Goal: Task Accomplishment & Management: Use online tool/utility

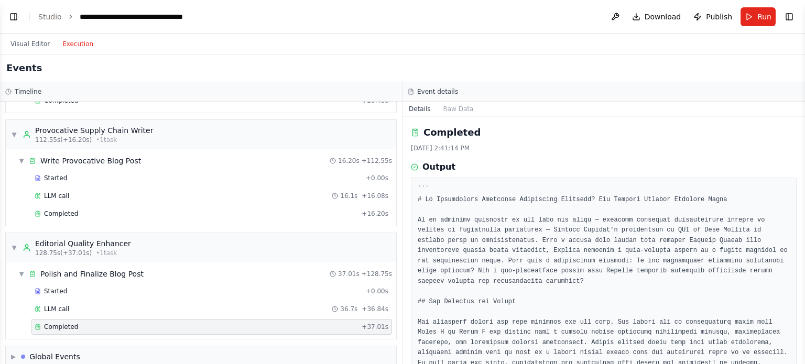
scroll to position [3557, 0]
click at [16, 51] on div "Visual Editor Execution" at bounding box center [51, 44] width 95 height 21
click at [19, 48] on button "Visual Editor" at bounding box center [30, 44] width 52 height 13
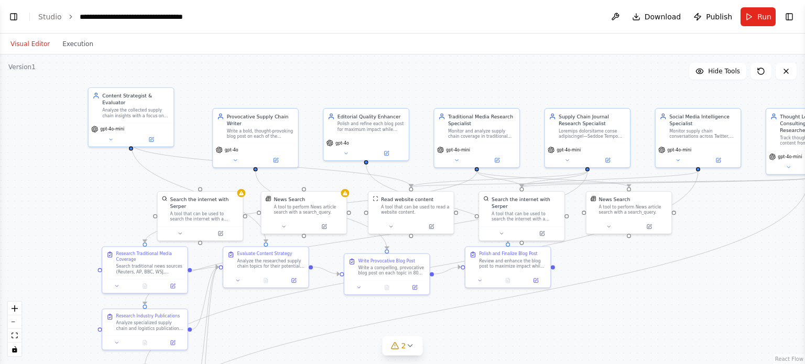
drag, startPoint x: 401, startPoint y: 115, endPoint x: 377, endPoint y: 48, distance: 71.3
click at [380, 50] on div "Visual Editor Execution Version 1 Hide Tools .deletable-edge-delete-btn { width…" at bounding box center [402, 199] width 805 height 331
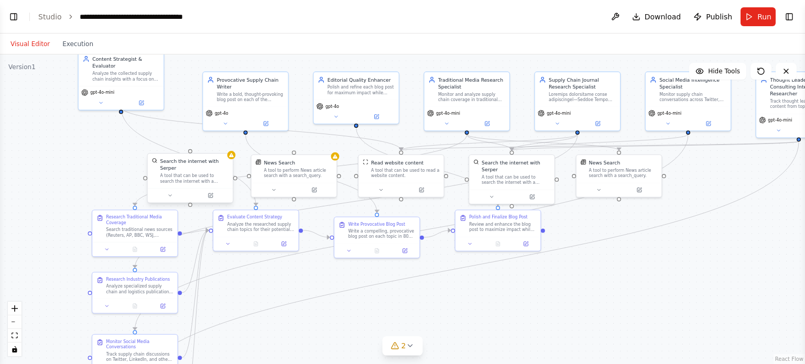
click at [218, 163] on div "Search the internet with Serper" at bounding box center [194, 165] width 69 height 14
click at [227, 143] on icon at bounding box center [224, 143] width 6 height 6
drag, startPoint x: 191, startPoint y: 147, endPoint x: 197, endPoint y: 146, distance: 5.8
click at [191, 146] on button "Confirm" at bounding box center [194, 143] width 37 height 13
click at [201, 143] on button "Confirm" at bounding box center [194, 142] width 37 height 13
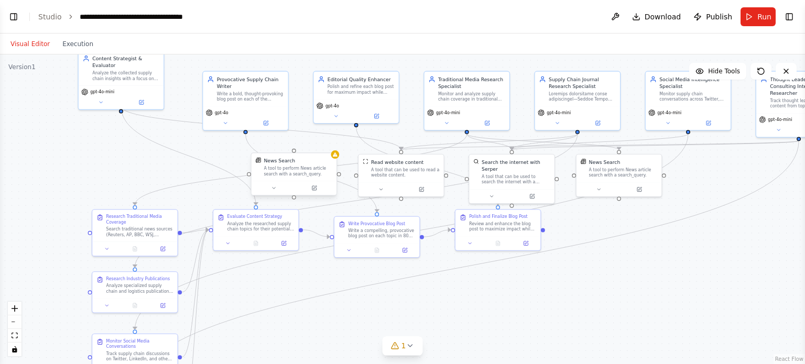
click at [304, 173] on div "A tool to perform News article search with a search_query." at bounding box center [298, 171] width 69 height 11
click at [324, 139] on button at bounding box center [328, 143] width 14 height 14
click at [300, 152] on div ".deletable-edge-delete-btn { width: 20px; height: 20px; border: 0px solid #ffff…" at bounding box center [402, 209] width 805 height 310
click at [327, 171] on div "A tool to perform News article search with a search_query." at bounding box center [298, 171] width 69 height 11
click at [333, 141] on button at bounding box center [328, 143] width 14 height 14
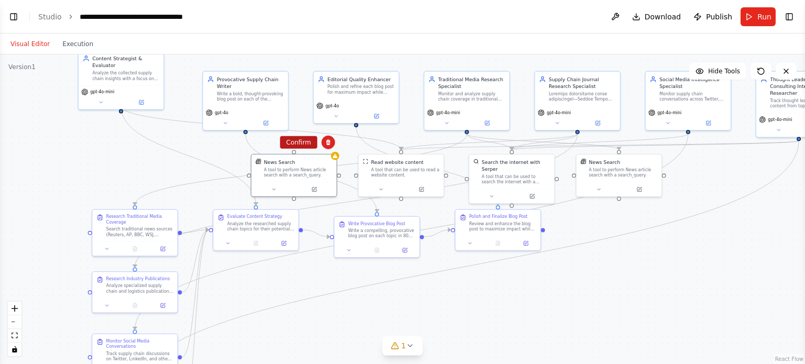
click at [305, 144] on button "Confirm" at bounding box center [298, 142] width 37 height 13
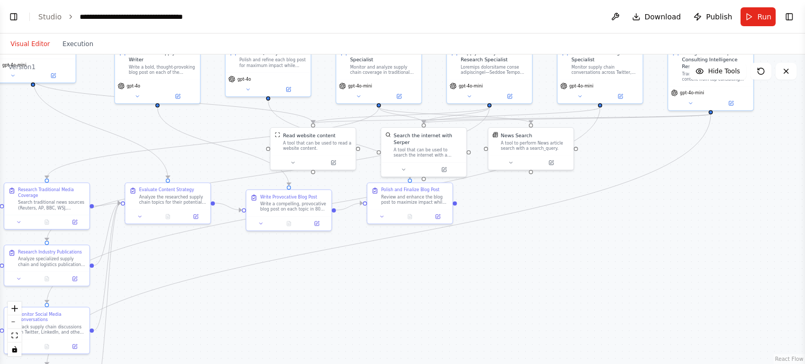
drag, startPoint x: 484, startPoint y: 286, endPoint x: 359, endPoint y: 244, distance: 132.1
click at [359, 244] on div ".deletable-edge-delete-btn { width: 20px; height: 20px; border: 0px solid #ffff…" at bounding box center [402, 209] width 805 height 310
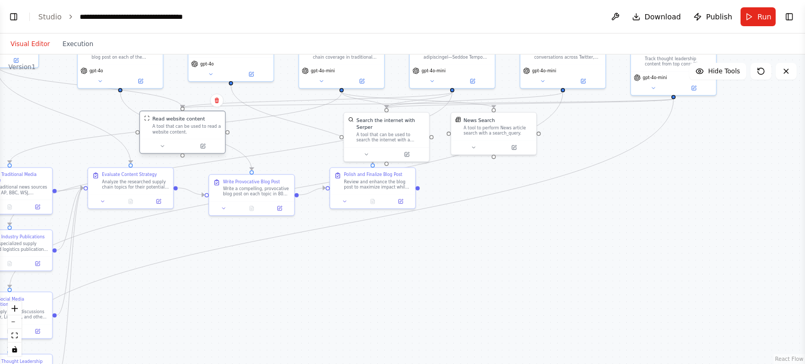
drag, startPoint x: 308, startPoint y: 124, endPoint x: 217, endPoint y: 128, distance: 91.3
click at [217, 128] on div "A tool that can be used to read a website content." at bounding box center [186, 129] width 69 height 11
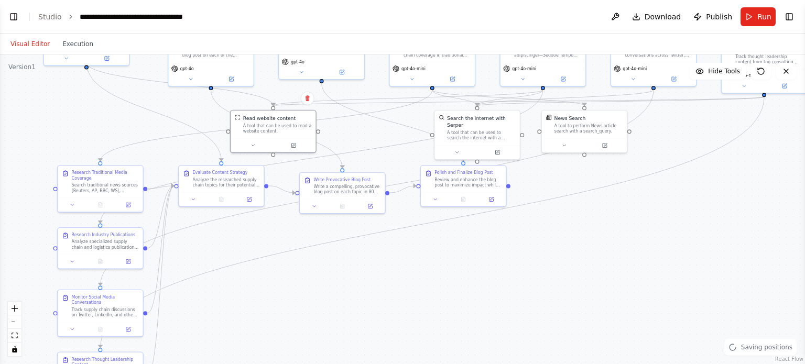
drag, startPoint x: 218, startPoint y: 293, endPoint x: 308, endPoint y: 291, distance: 89.6
click at [308, 291] on div ".deletable-edge-delete-btn { width: 20px; height: 20px; border: 0px solid #ffff…" at bounding box center [402, 209] width 805 height 310
click at [315, 206] on icon at bounding box center [315, 205] width 6 height 6
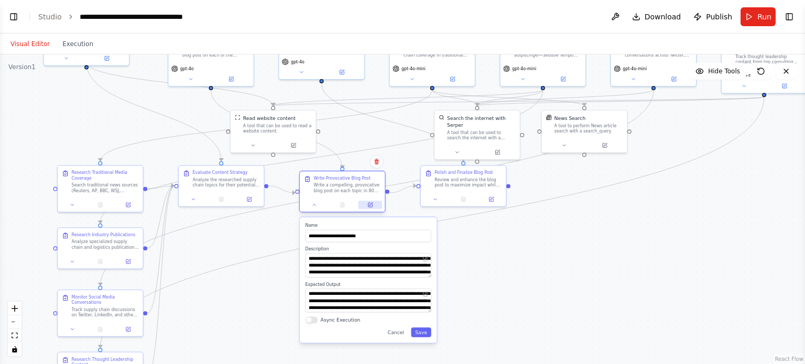
click at [369, 208] on button at bounding box center [370, 205] width 24 height 8
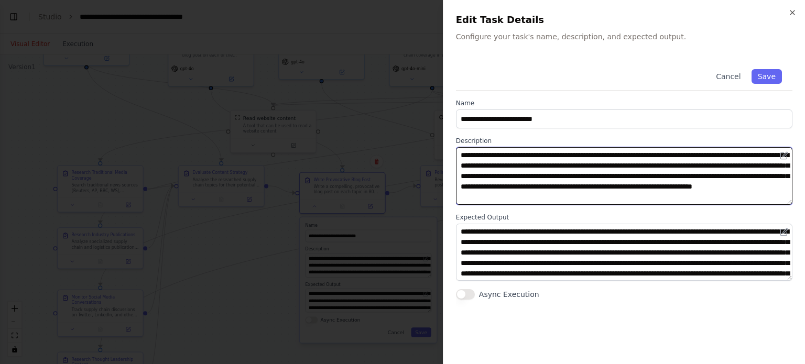
click at [625, 156] on textarea "**********" at bounding box center [624, 176] width 336 height 58
type textarea "**********"
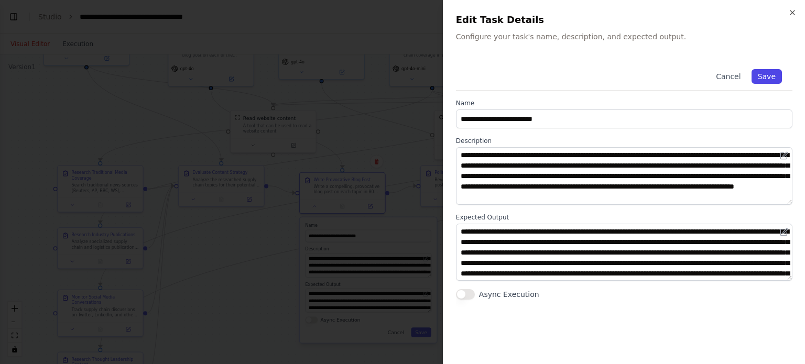
click at [780, 73] on button "Save" at bounding box center [766, 76] width 30 height 15
type textarea "**********"
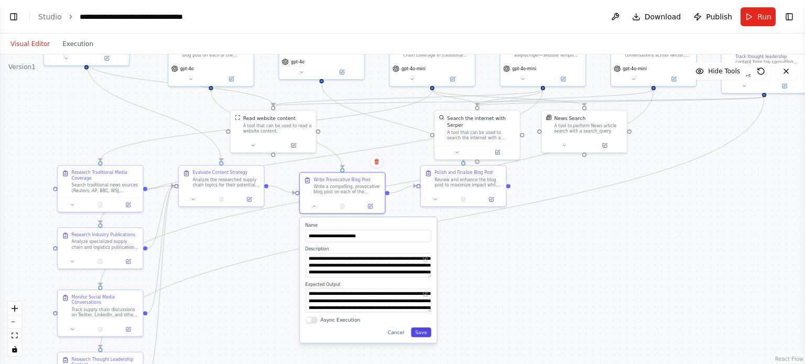
click at [422, 335] on button "Save" at bounding box center [421, 332] width 20 height 9
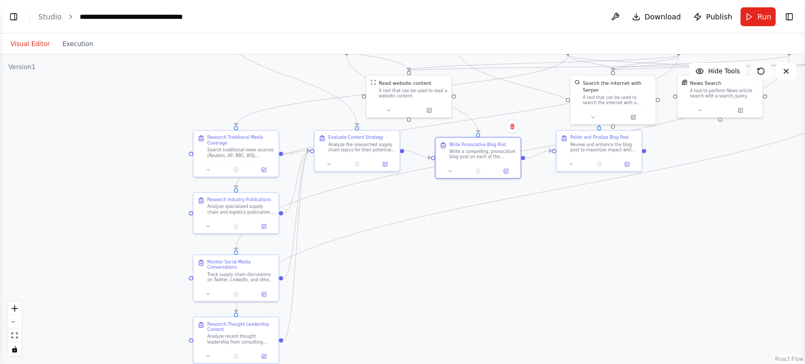
drag, startPoint x: 272, startPoint y: 232, endPoint x: 408, endPoint y: 197, distance: 140.2
click at [408, 197] on div ".deletable-edge-delete-btn { width: 20px; height: 20px; border: 0px solid #ffff…" at bounding box center [402, 209] width 805 height 310
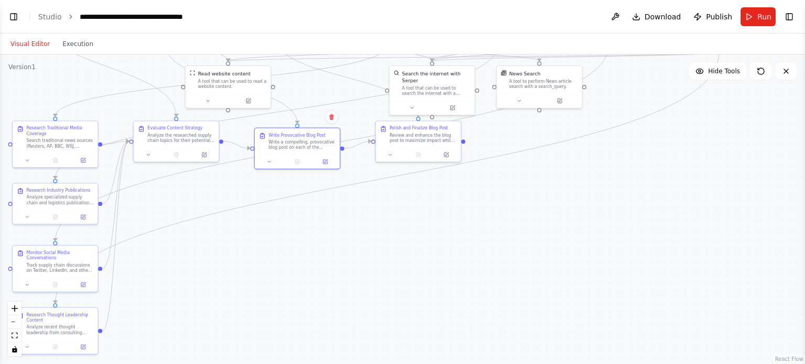
drag, startPoint x: 488, startPoint y: 301, endPoint x: 308, endPoint y: 292, distance: 181.0
click at [308, 292] on div ".deletable-edge-delete-btn { width: 20px; height: 20px; border: 0px solid #ffff…" at bounding box center [402, 209] width 805 height 310
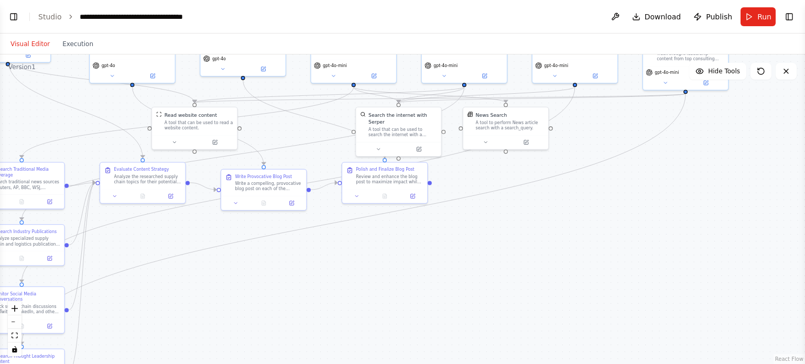
drag, startPoint x: 431, startPoint y: 217, endPoint x: 397, endPoint y: 259, distance: 53.3
click at [397, 259] on div ".deletable-edge-delete-btn { width: 20px; height: 20px; border: 0px solid #ffff…" at bounding box center [402, 209] width 805 height 310
drag, startPoint x: 419, startPoint y: 167, endPoint x: 431, endPoint y: 241, distance: 74.9
click at [431, 242] on div "Polish and Finalize Blog Post" at bounding box center [399, 245] width 67 height 6
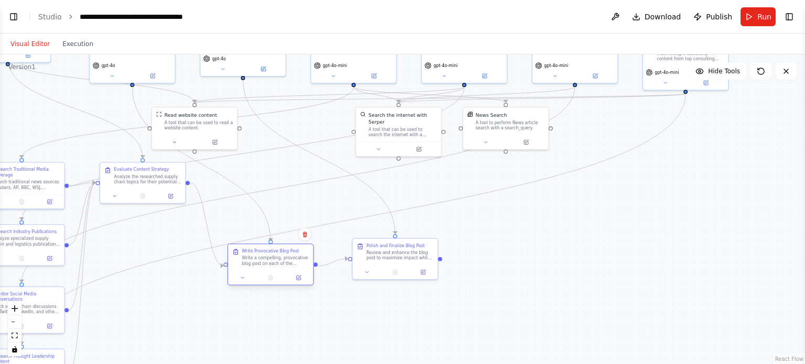
drag, startPoint x: 296, startPoint y: 171, endPoint x: 305, endPoint y: 247, distance: 76.5
click at [305, 247] on div "Write Provocative Blog Post Write a compelling, provocative blog post on each o…" at bounding box center [270, 257] width 85 height 26
drag, startPoint x: 170, startPoint y: 167, endPoint x: 188, endPoint y: 290, distance: 124.0
click at [188, 290] on div "Evaluate Content Strategy" at bounding box center [165, 293] width 67 height 6
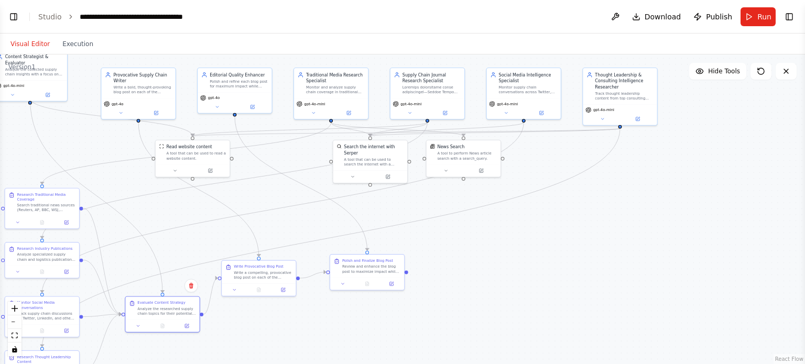
drag, startPoint x: 541, startPoint y: 232, endPoint x: 518, endPoint y: 239, distance: 24.4
click at [518, 239] on div ".deletable-edge-delete-btn { width: 20px; height: 20px; border: 0px solid #ffff…" at bounding box center [402, 209] width 805 height 310
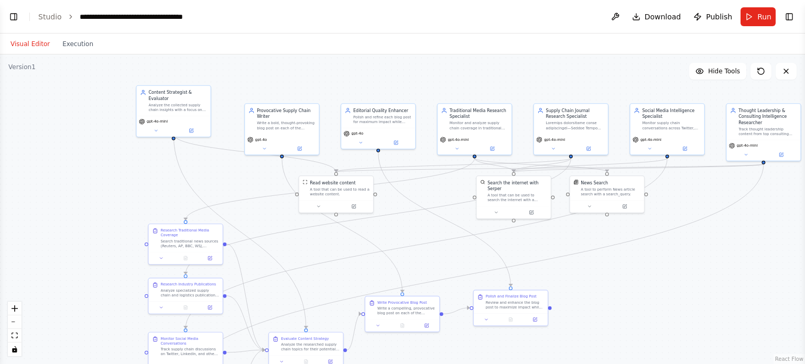
drag, startPoint x: 421, startPoint y: 226, endPoint x: 634, endPoint y: 267, distance: 216.6
click at [634, 267] on div ".deletable-edge-delete-btn { width: 20px; height: 20px; border: 0px solid #ffff…" at bounding box center [402, 209] width 805 height 310
click at [756, 10] on button "Run" at bounding box center [757, 16] width 35 height 19
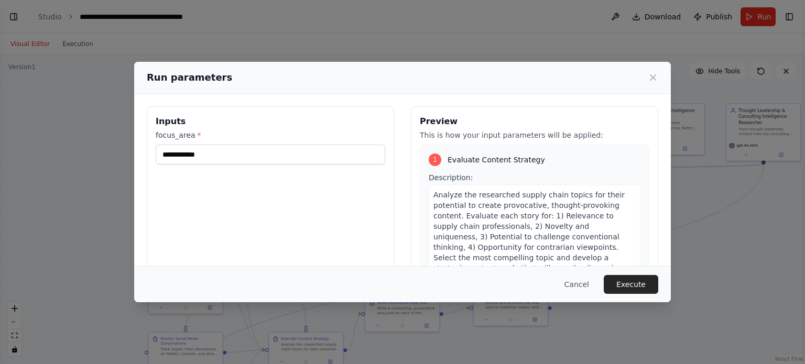
click at [619, 287] on button "Execute" at bounding box center [631, 284] width 54 height 19
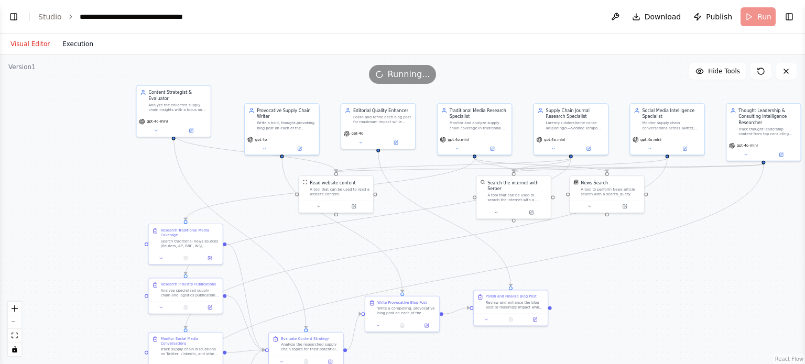
scroll to position [0, 0]
click at [73, 46] on button "Execution" at bounding box center [77, 44] width 43 height 13
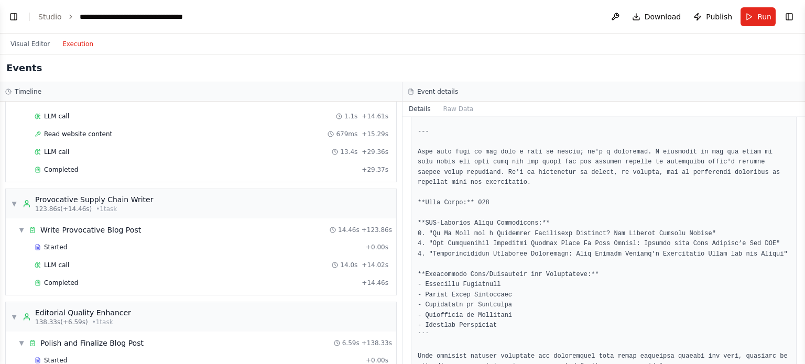
scroll to position [914, 0]
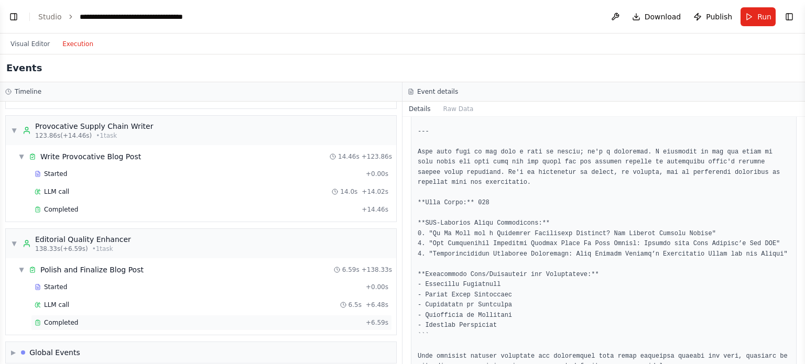
click at [96, 319] on div "Completed" at bounding box center [198, 323] width 327 height 8
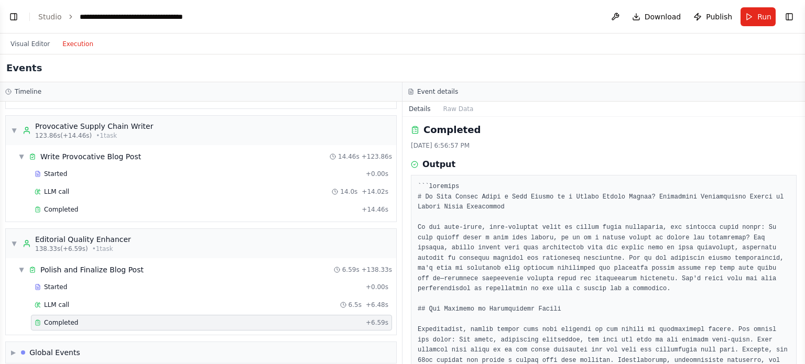
scroll to position [0, 0]
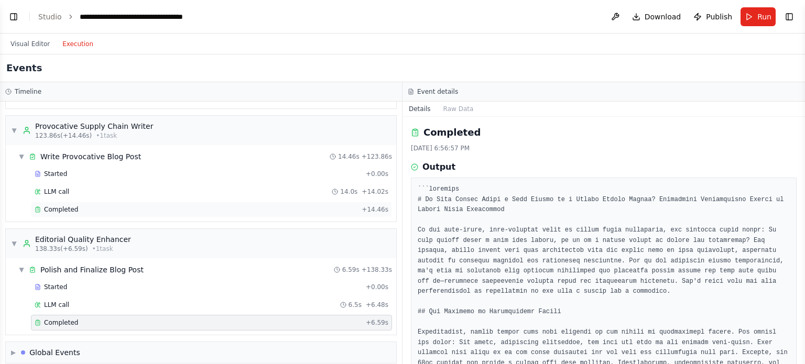
click at [99, 205] on div "Completed" at bounding box center [196, 209] width 323 height 8
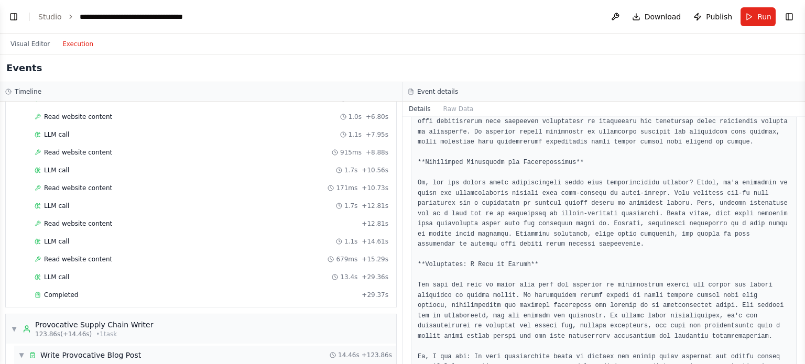
scroll to position [704, 0]
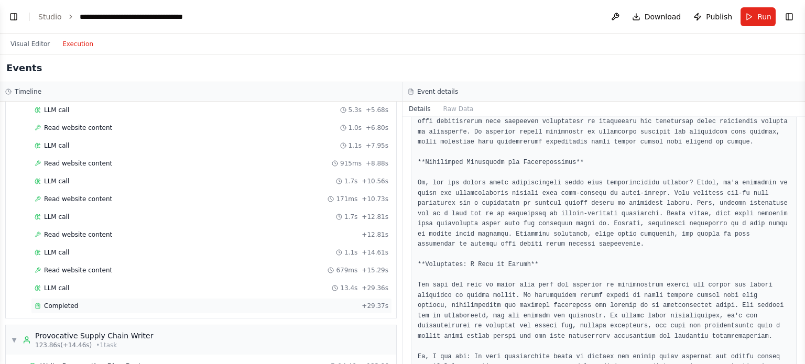
click at [93, 302] on div "Completed" at bounding box center [196, 306] width 323 height 8
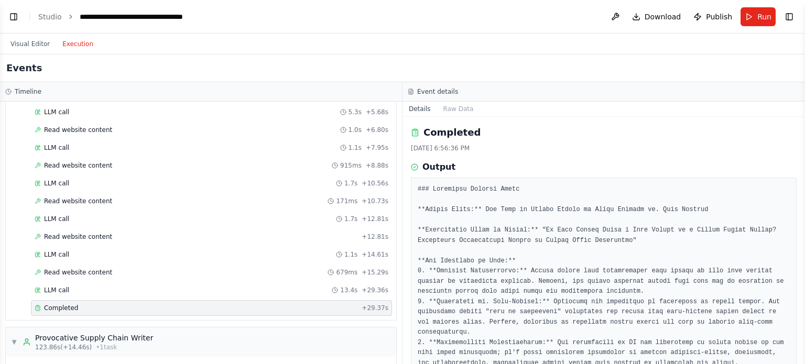
scroll to position [757, 0]
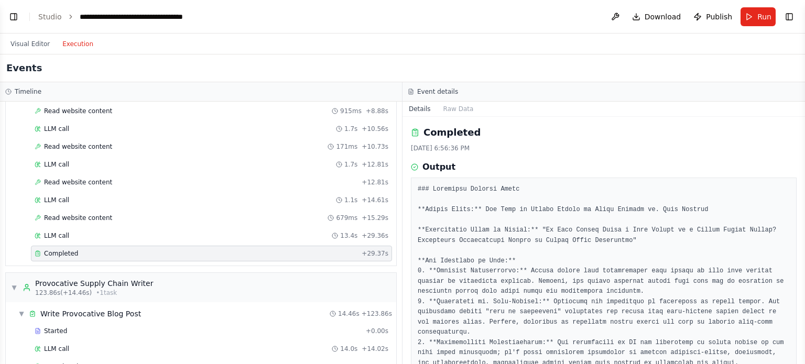
click at [73, 249] on div "Completed + 29.37s" at bounding box center [211, 254] width 361 height 16
click at [67, 235] on div "Started + 0.00s LLM call 5.3s + 5.68s Read website content 1.0s + 6.80s LLM cal…" at bounding box center [205, 148] width 382 height 232
click at [67, 232] on div "LLM call 13.4s + 29.36s" at bounding box center [212, 236] width 354 height 8
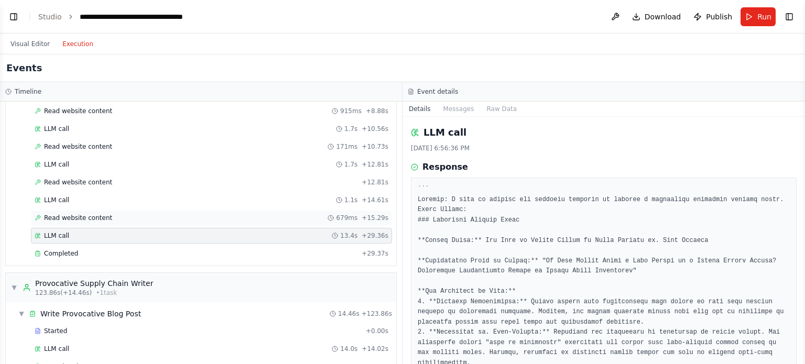
click at [88, 214] on span "Read website content" at bounding box center [78, 218] width 68 height 8
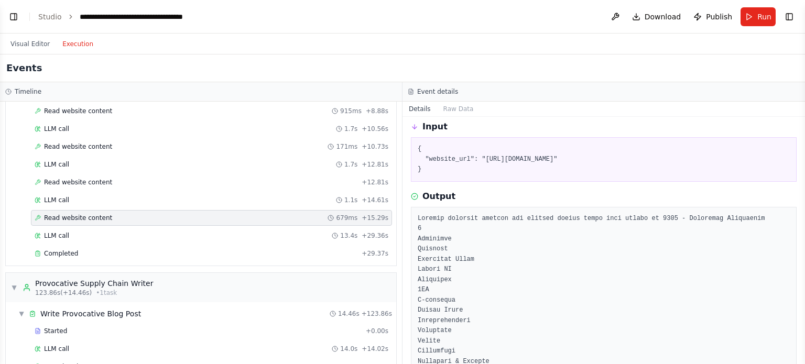
scroll to position [105, 0]
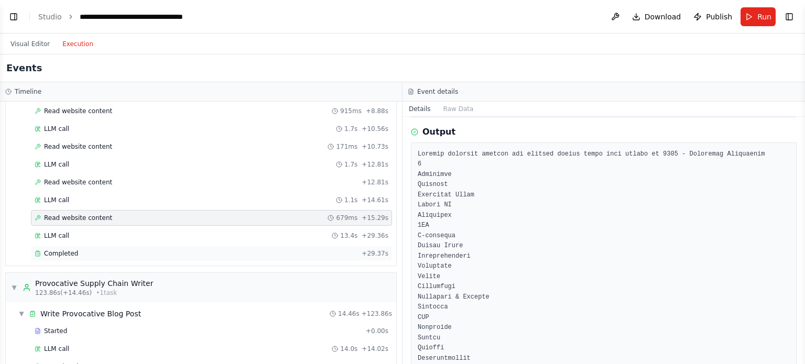
click at [84, 249] on div "Completed" at bounding box center [196, 253] width 323 height 8
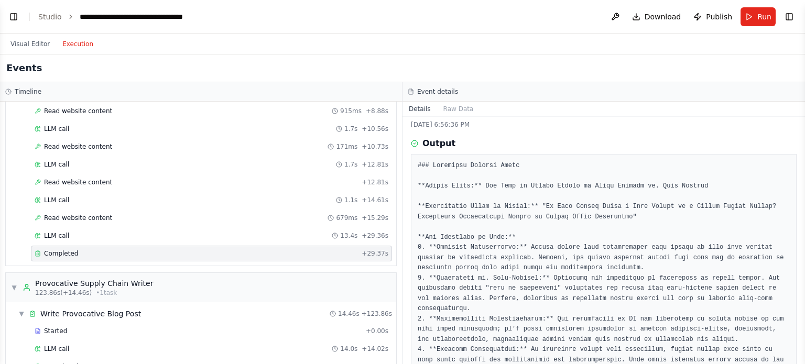
scroll to position [0, 0]
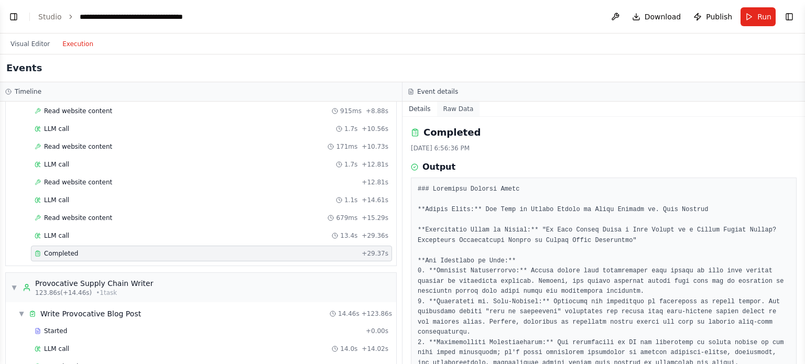
click at [450, 110] on button "Raw Data" at bounding box center [458, 109] width 43 height 15
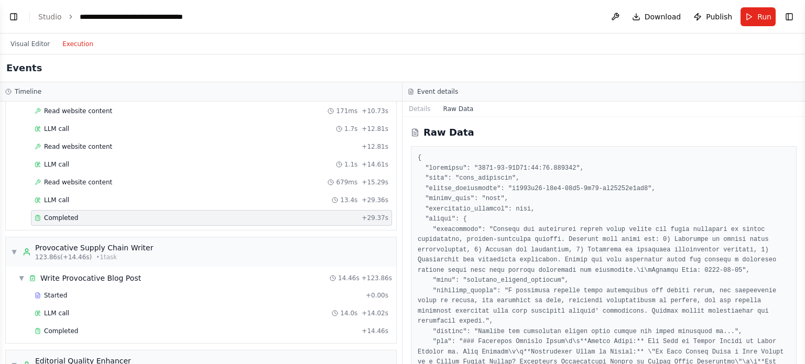
scroll to position [809, 0]
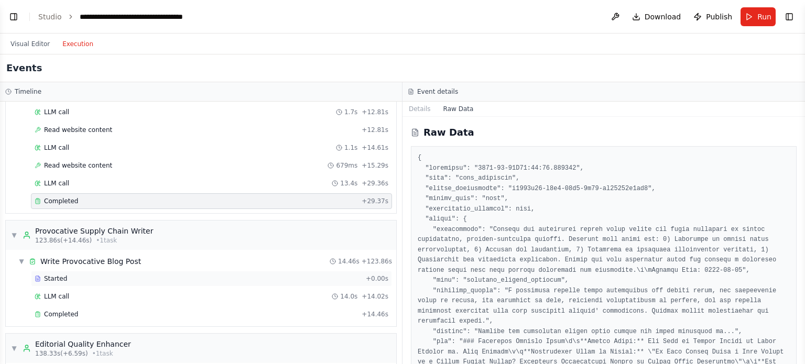
click at [99, 271] on div "Started + 0.00s" at bounding box center [211, 279] width 361 height 16
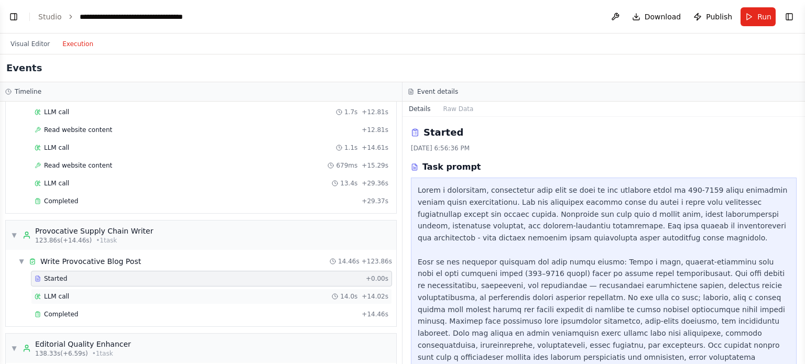
click at [113, 292] on div "LLM call 14.0s + 14.02s" at bounding box center [212, 296] width 354 height 8
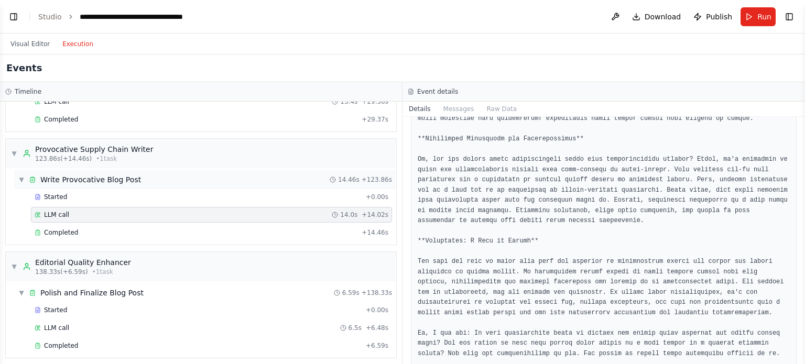
scroll to position [914, 0]
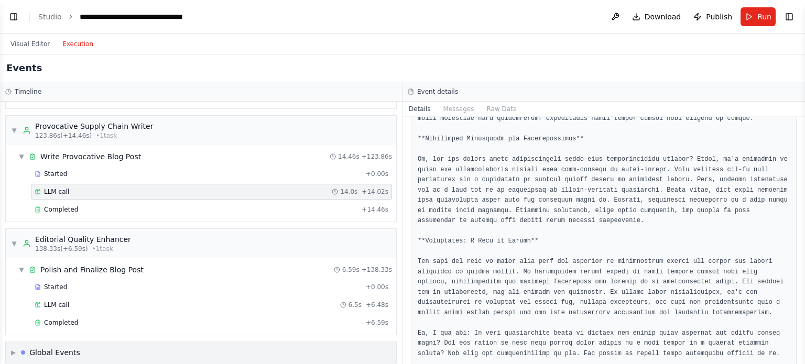
click at [50, 347] on div "Global Events" at bounding box center [54, 352] width 51 height 10
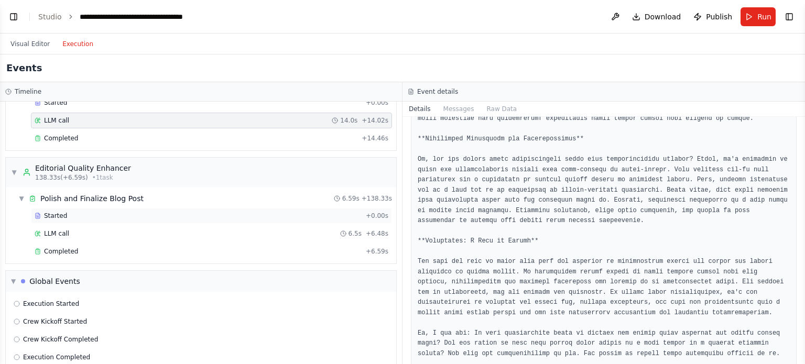
scroll to position [991, 0]
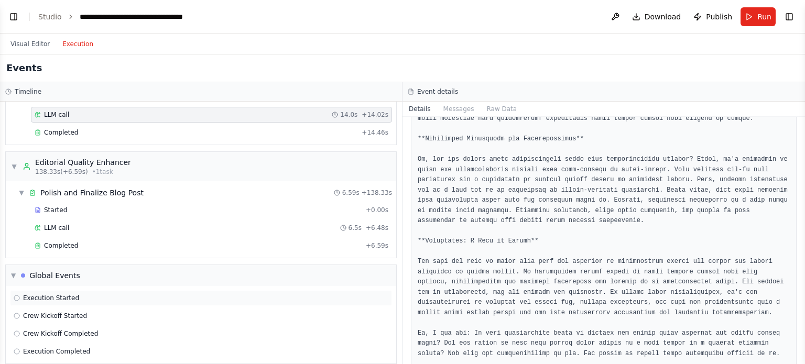
click at [63, 294] on span "Execution Started" at bounding box center [51, 298] width 56 height 8
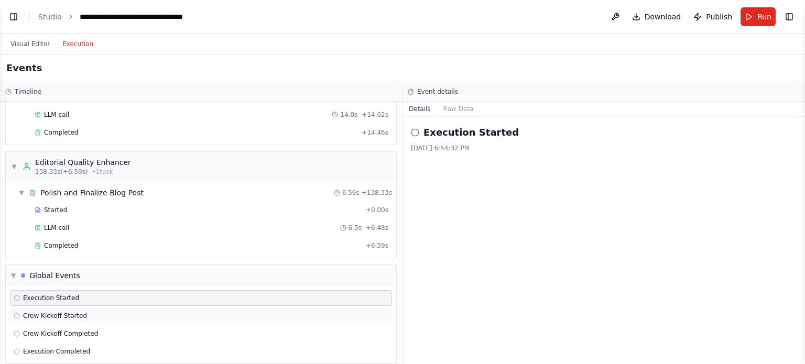
click at [59, 312] on span "Crew Kickoff Started" at bounding box center [55, 316] width 64 height 8
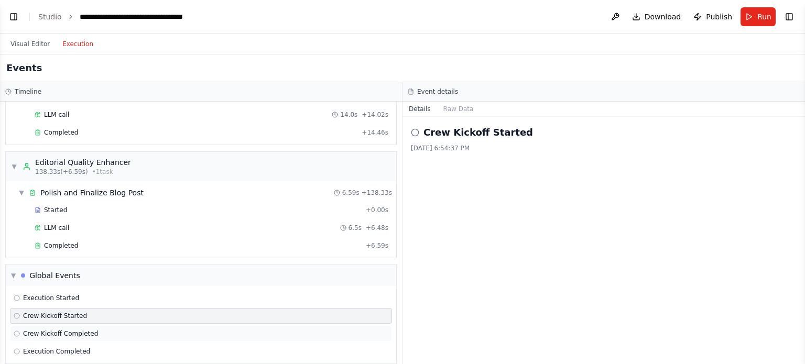
click at [67, 326] on div "Crew Kickoff Completed" at bounding box center [201, 334] width 382 height 16
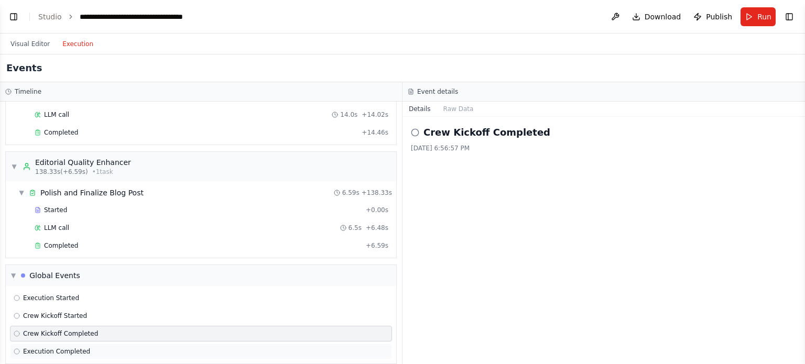
click at [67, 347] on span "Execution Completed" at bounding box center [56, 351] width 67 height 8
click at [86, 242] on div "Completed" at bounding box center [198, 246] width 327 height 8
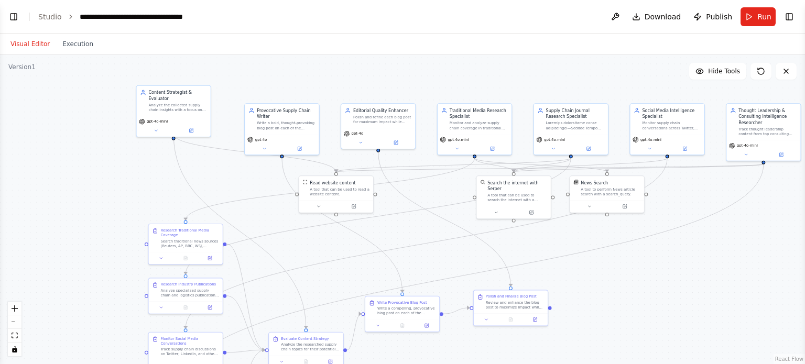
click at [27, 41] on button "Visual Editor" at bounding box center [30, 44] width 52 height 13
click at [353, 206] on icon at bounding box center [354, 204] width 3 height 3
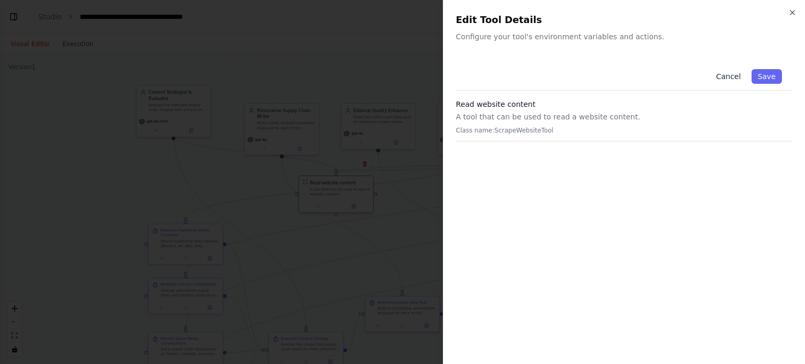
click at [734, 72] on button "Cancel" at bounding box center [728, 76] width 37 height 15
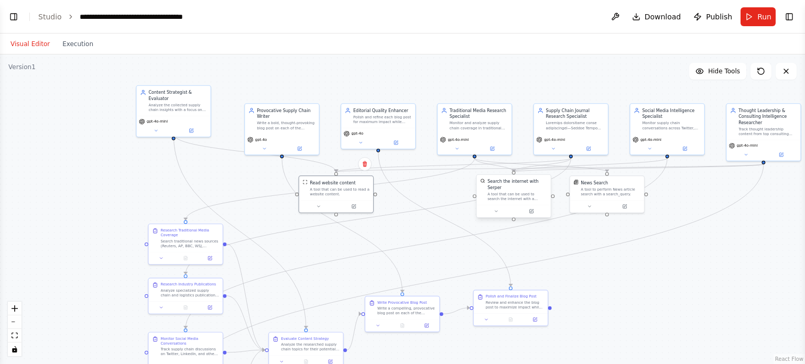
scroll to position [3557, 0]
click at [533, 210] on icon at bounding box center [531, 212] width 4 height 4
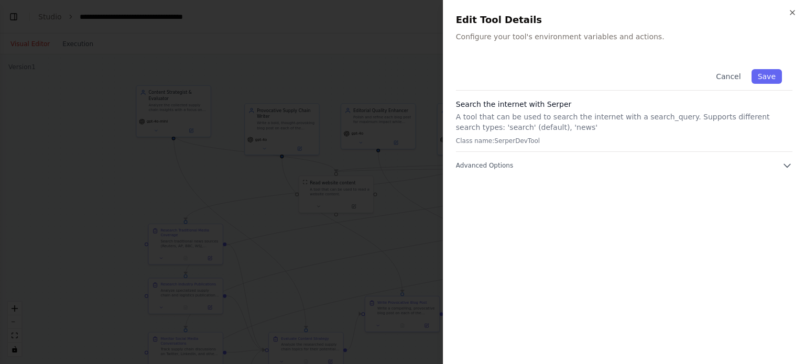
click at [793, 166] on div "Close Edit Tool Details Configure your tool's environment variables and actions…" at bounding box center [624, 182] width 362 height 364
click at [788, 166] on icon "button" at bounding box center [787, 166] width 6 height 3
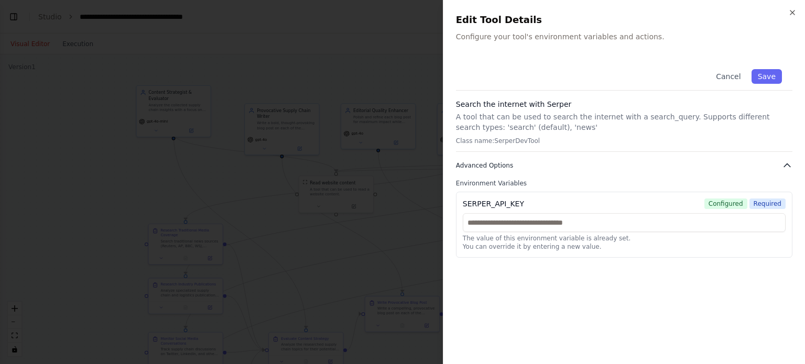
click at [789, 165] on icon "button" at bounding box center [787, 165] width 10 height 10
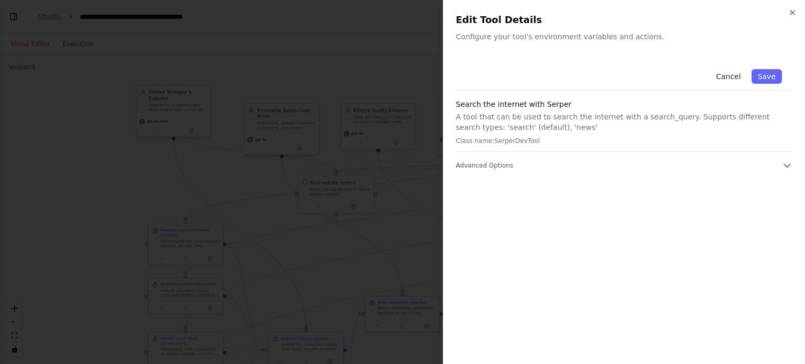
click at [744, 77] on button "Cancel" at bounding box center [728, 76] width 37 height 15
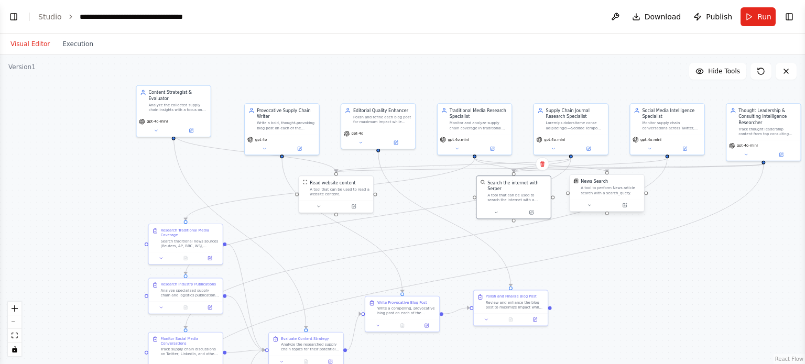
click at [619, 187] on div "A tool to perform News article search with a search_query." at bounding box center [611, 190] width 60 height 9
click at [625, 204] on icon at bounding box center [625, 204] width 3 height 3
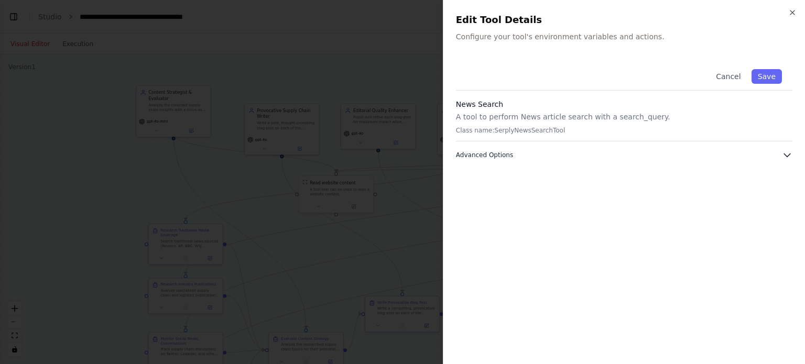
click at [498, 155] on span "Advanced Options" at bounding box center [484, 155] width 57 height 8
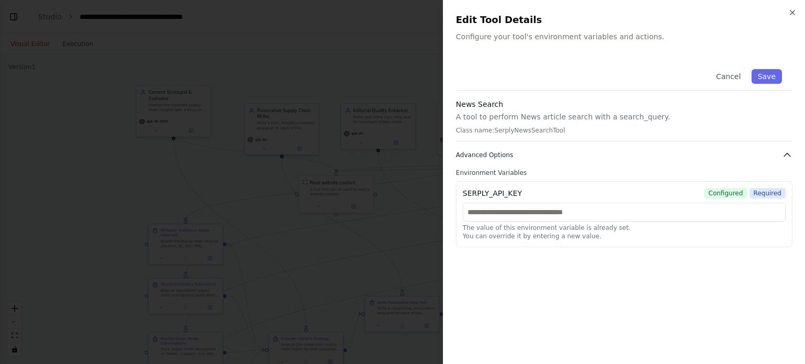
click at [498, 155] on span "Advanced Options" at bounding box center [484, 155] width 57 height 8
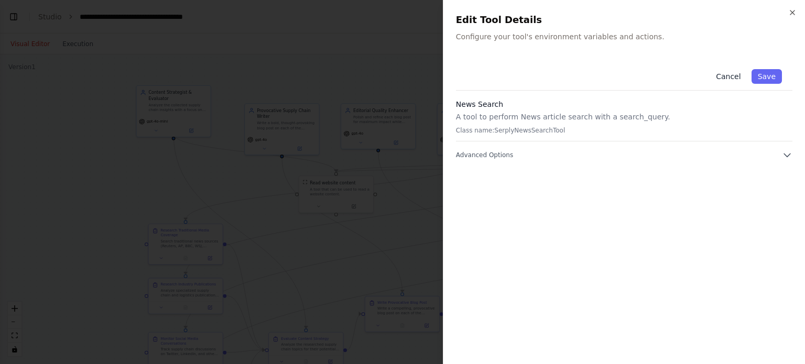
click at [727, 79] on button "Cancel" at bounding box center [728, 76] width 37 height 15
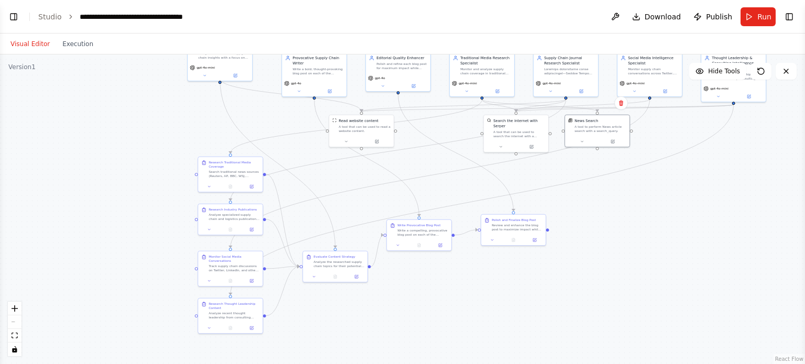
drag, startPoint x: 630, startPoint y: 282, endPoint x: 622, endPoint y: 225, distance: 57.7
click at [622, 225] on div ".deletable-edge-delete-btn { width: 20px; height: 20px; border: 0px solid #ffff…" at bounding box center [402, 209] width 805 height 310
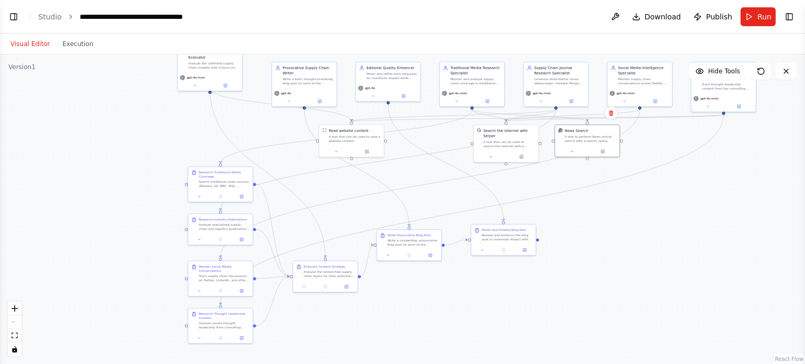
drag, startPoint x: 628, startPoint y: 206, endPoint x: 618, endPoint y: 216, distance: 14.1
click at [618, 216] on div ".deletable-edge-delete-btn { width: 20px; height: 20px; border: 0px solid #ffff…" at bounding box center [402, 209] width 805 height 310
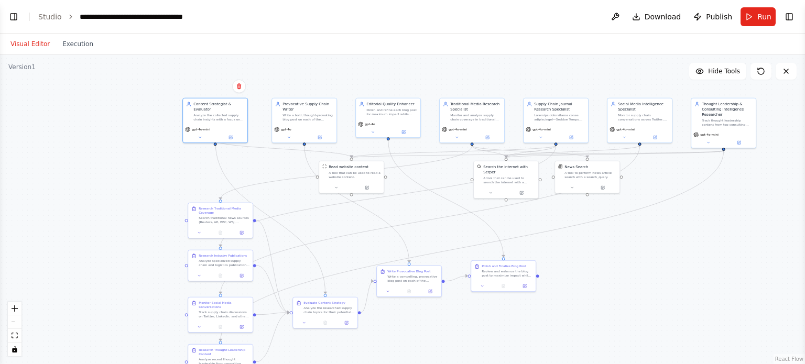
drag, startPoint x: 241, startPoint y: 63, endPoint x: 248, endPoint y: 117, distance: 53.9
click at [248, 117] on div ".deletable-edge-delete-btn { width: 20px; height: 20px; border: 0px solid #ffff…" at bounding box center [402, 209] width 805 height 310
click at [626, 230] on div ".deletable-edge-delete-btn { width: 20px; height: 20px; border: 0px solid #ffff…" at bounding box center [402, 209] width 805 height 310
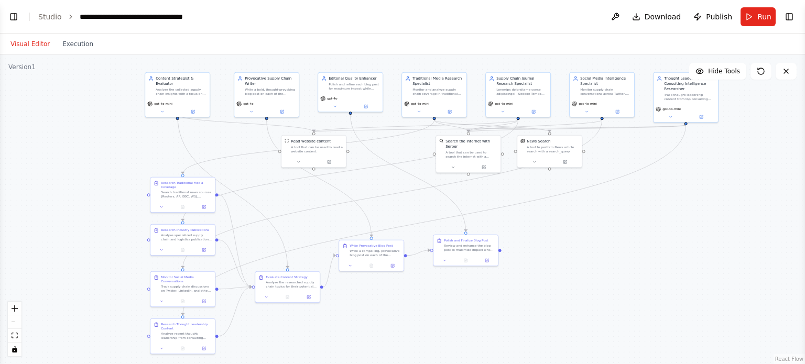
drag, startPoint x: 674, startPoint y: 245, endPoint x: 636, endPoint y: 219, distance: 45.6
click at [636, 219] on div ".deletable-edge-delete-btn { width: 20px; height: 20px; border: 0px solid #ffff…" at bounding box center [402, 209] width 805 height 310
click at [706, 14] on button "Publish" at bounding box center [712, 16] width 47 height 19
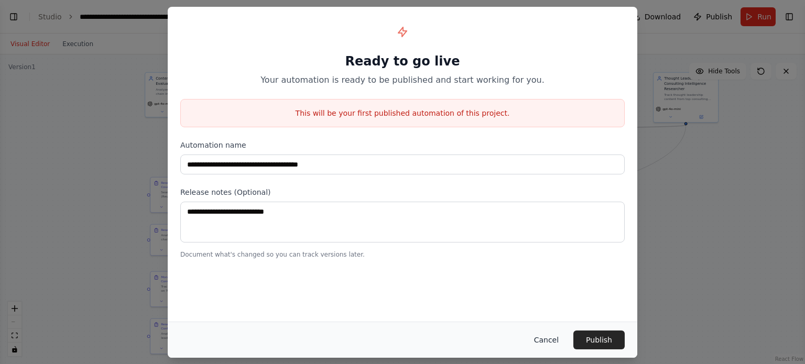
click at [544, 342] on button "Cancel" at bounding box center [546, 340] width 41 height 19
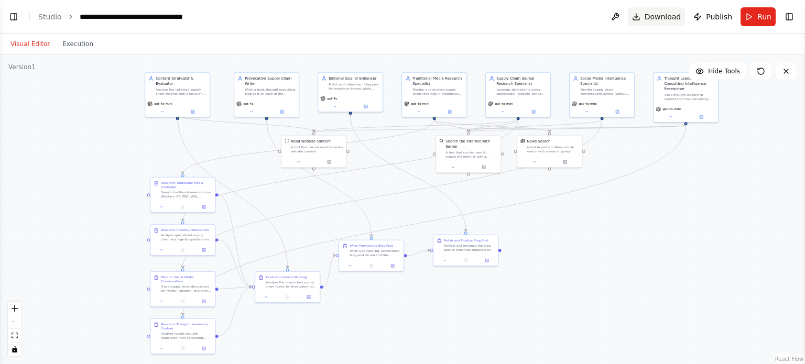
click at [647, 13] on button "Download" at bounding box center [657, 16] width 58 height 19
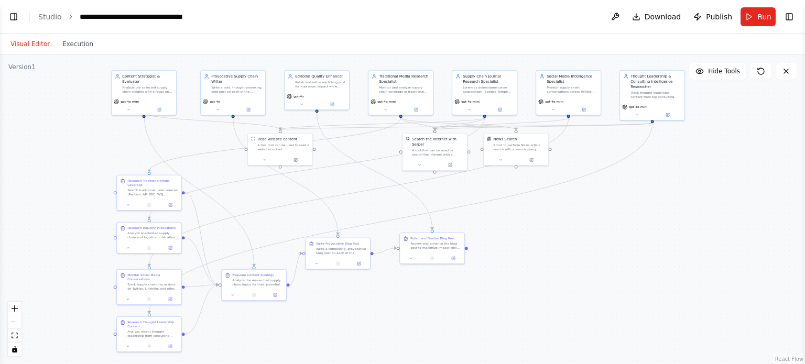
drag, startPoint x: 611, startPoint y: 279, endPoint x: 577, endPoint y: 277, distance: 33.6
click at [577, 277] on div ".deletable-edge-delete-btn { width: 20px; height: 20px; border: 0px solid #ffff…" at bounding box center [402, 209] width 805 height 310
click at [580, 20] on header "**********" at bounding box center [402, 17] width 805 height 34
click at [158, 107] on icon at bounding box center [159, 108] width 3 height 3
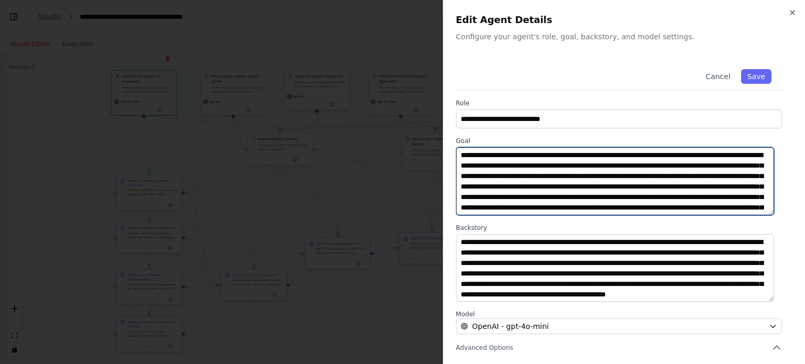
click at [530, 173] on textarea "**********" at bounding box center [615, 181] width 318 height 68
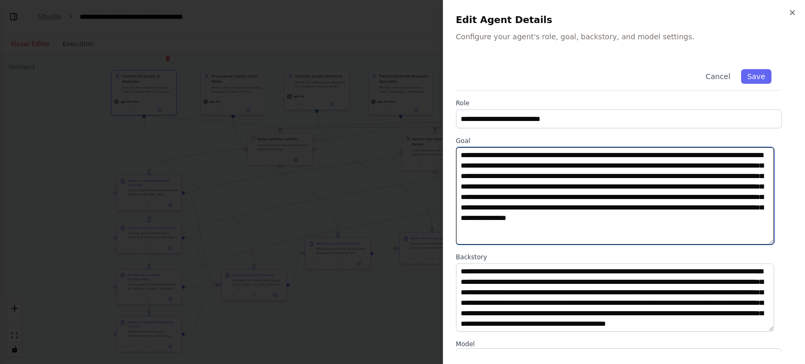
drag, startPoint x: 771, startPoint y: 213, endPoint x: 771, endPoint y: 243, distance: 29.9
click at [771, 243] on textarea "**********" at bounding box center [615, 195] width 318 height 97
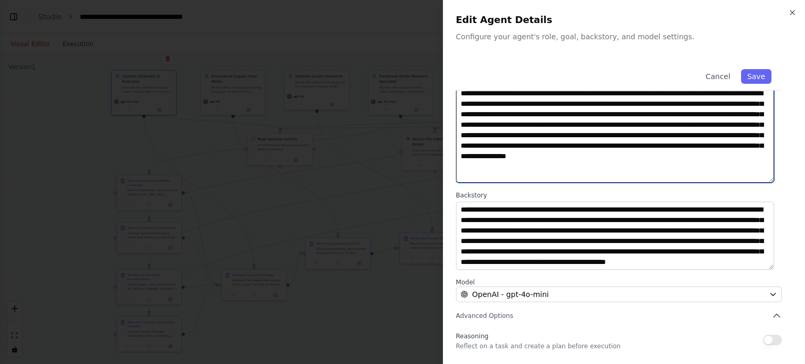
scroll to position [139, 0]
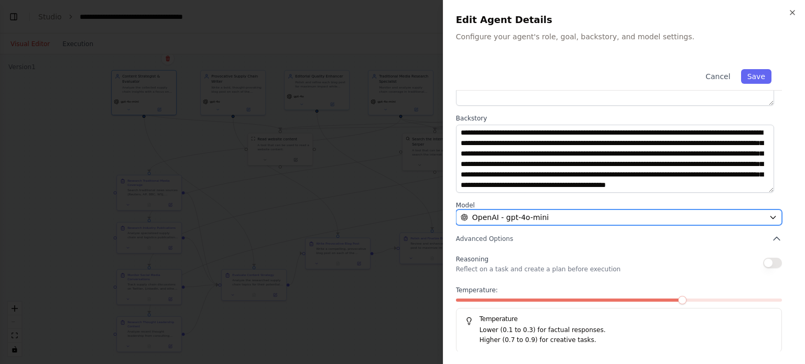
click at [770, 216] on icon "button" at bounding box center [772, 217] width 5 height 3
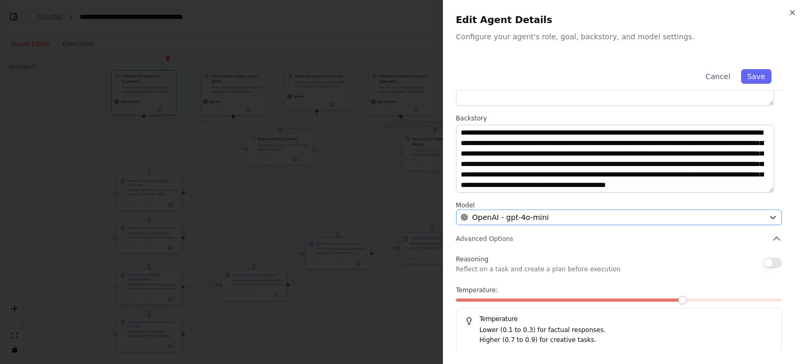
scroll to position [0, 0]
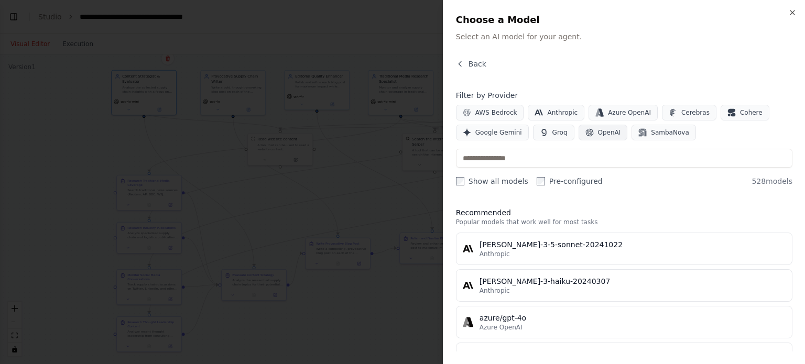
click at [602, 135] on span "OpenAI" at bounding box center [609, 132] width 23 height 8
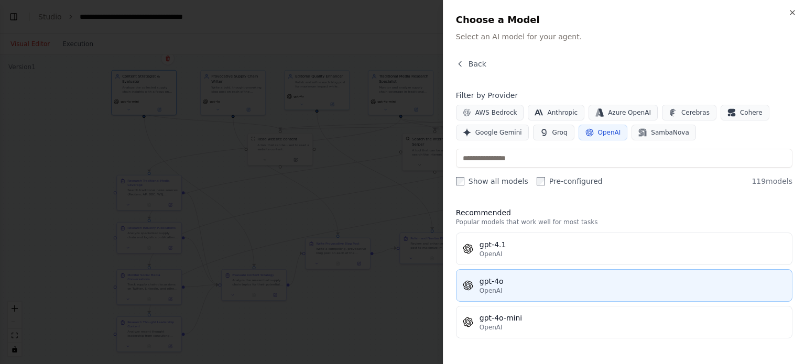
click at [532, 291] on div "OpenAI" at bounding box center [632, 291] width 306 height 8
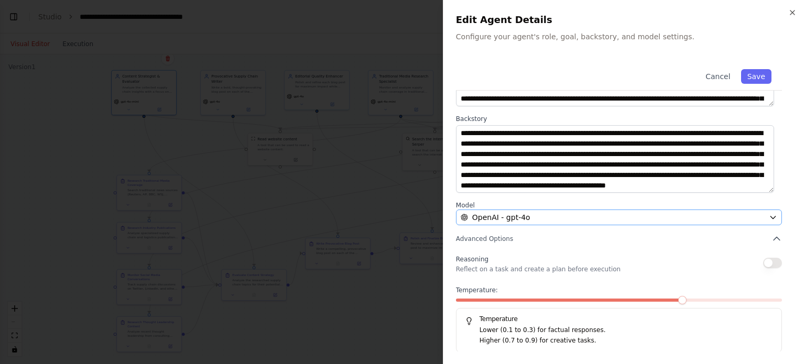
scroll to position [109, 0]
click at [747, 79] on button "Save" at bounding box center [756, 76] width 30 height 15
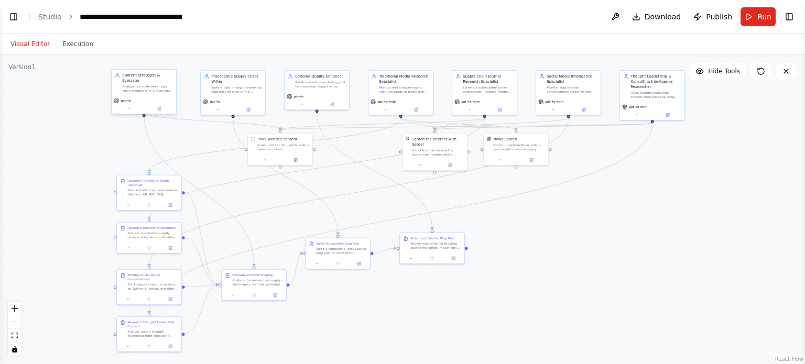
click at [151, 86] on div "Analyze the collected supply chain insights with a focus on three criteria: rel…" at bounding box center [147, 88] width 51 height 8
click at [161, 105] on button at bounding box center [160, 108] width 30 height 6
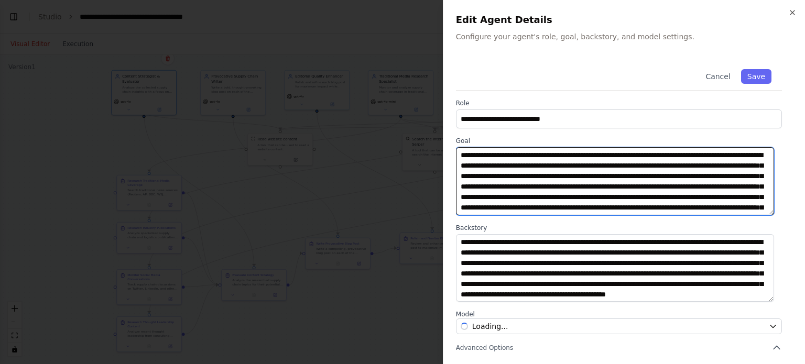
click at [549, 181] on textarea "**********" at bounding box center [615, 181] width 318 height 68
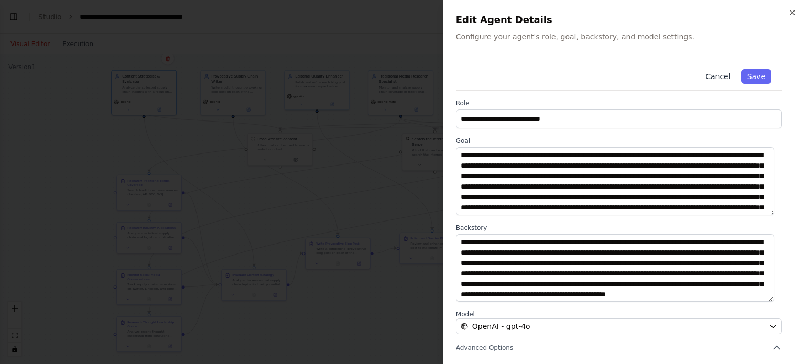
click at [713, 72] on button "Cancel" at bounding box center [717, 76] width 37 height 15
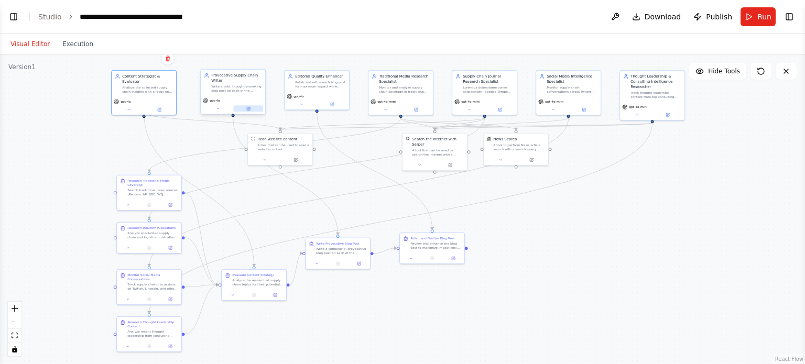
click at [249, 111] on button at bounding box center [249, 108] width 30 height 6
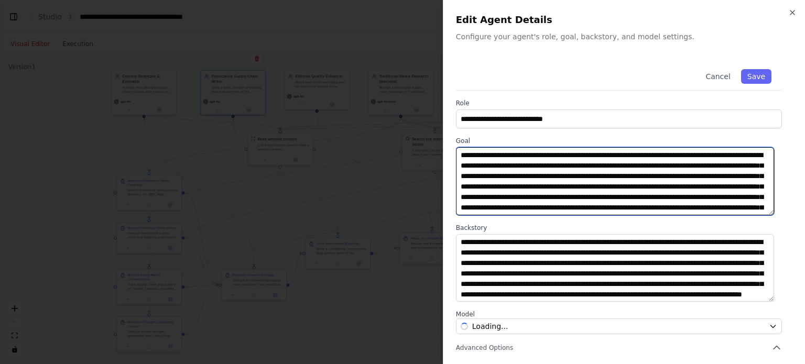
click at [542, 192] on textarea "**********" at bounding box center [615, 181] width 318 height 68
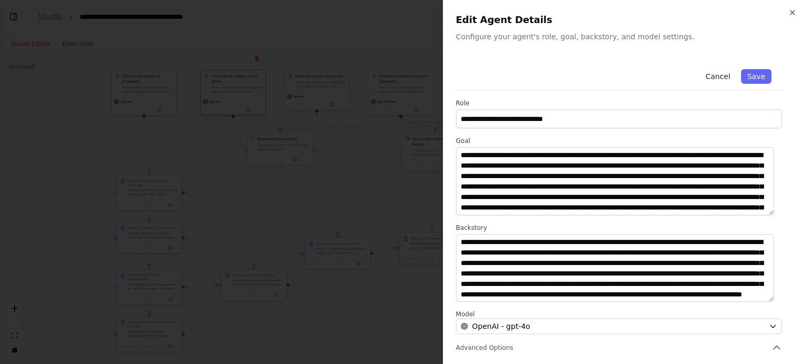
click at [712, 73] on button "Cancel" at bounding box center [717, 76] width 37 height 15
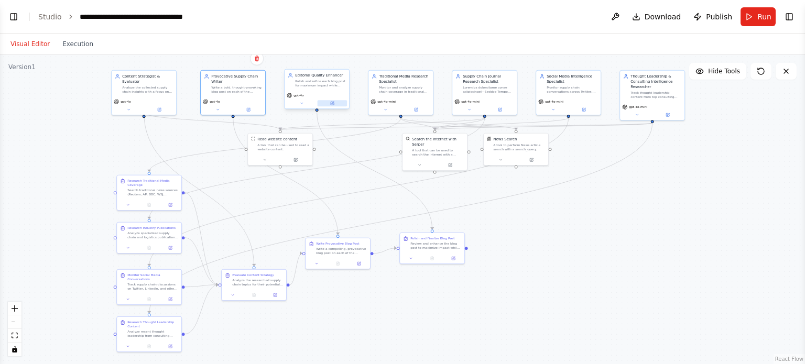
click at [333, 103] on icon at bounding box center [332, 103] width 4 height 4
click at [335, 104] on button at bounding box center [333, 103] width 30 height 6
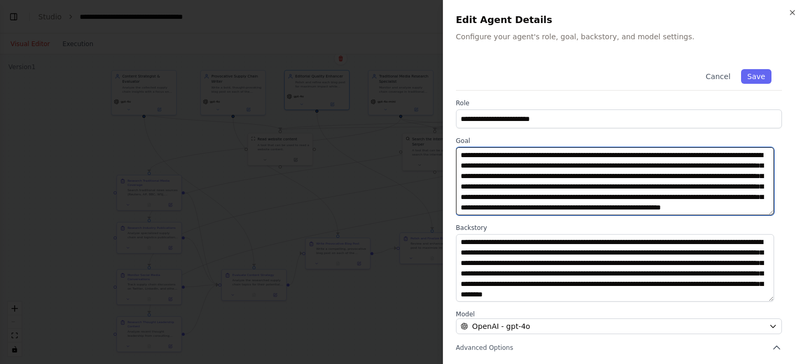
click at [590, 201] on textarea "**********" at bounding box center [615, 181] width 318 height 68
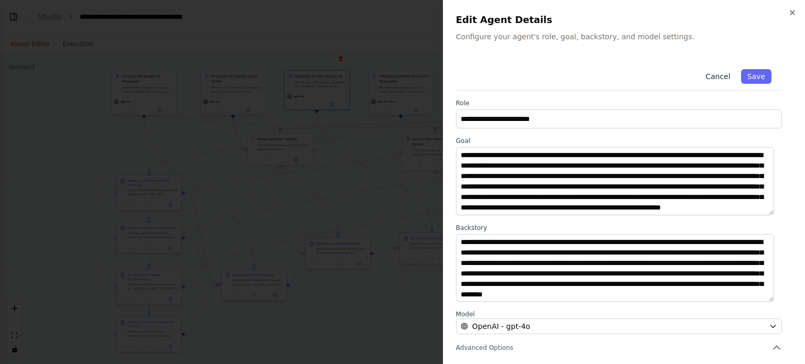
click at [717, 76] on button "Cancel" at bounding box center [717, 76] width 37 height 15
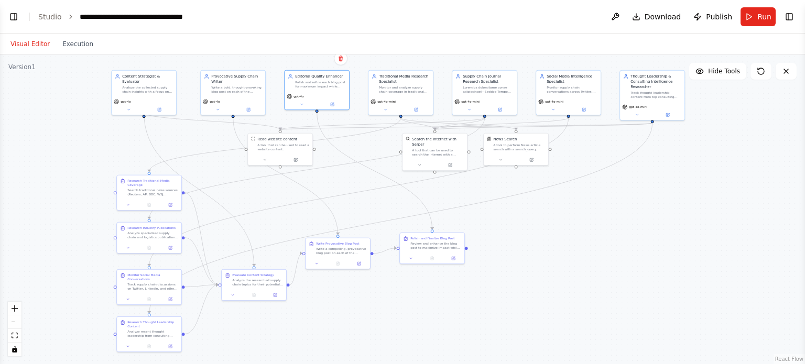
click at [561, 243] on div ".deletable-edge-delete-btn { width: 20px; height: 20px; border: 0px solid #ffff…" at bounding box center [402, 209] width 805 height 310
click at [415, 110] on icon at bounding box center [415, 108] width 3 height 3
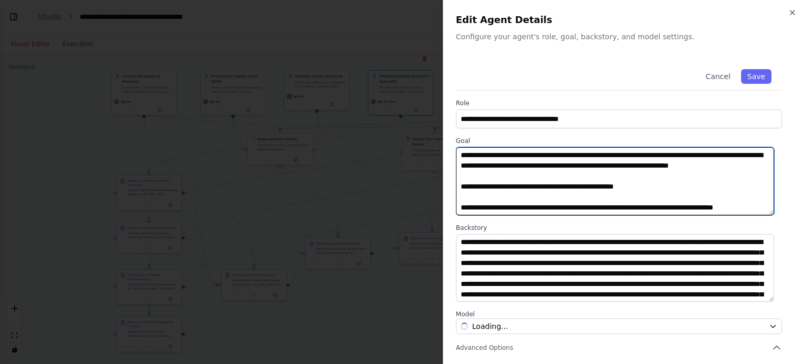
click at [490, 184] on textarea "**********" at bounding box center [615, 181] width 318 height 68
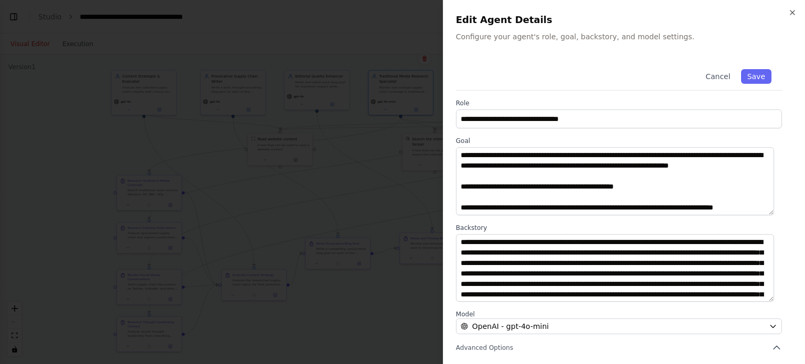
click at [57, 124] on div at bounding box center [402, 182] width 805 height 364
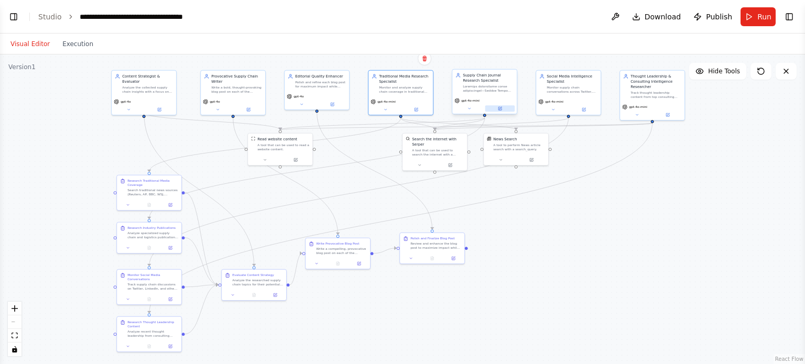
click at [503, 110] on button at bounding box center [500, 108] width 30 height 6
click at [505, 114] on div "Supply Chain Journal Research Specialist gpt-4o-mini" at bounding box center [485, 93] width 66 height 46
click at [501, 111] on button at bounding box center [500, 108] width 30 height 6
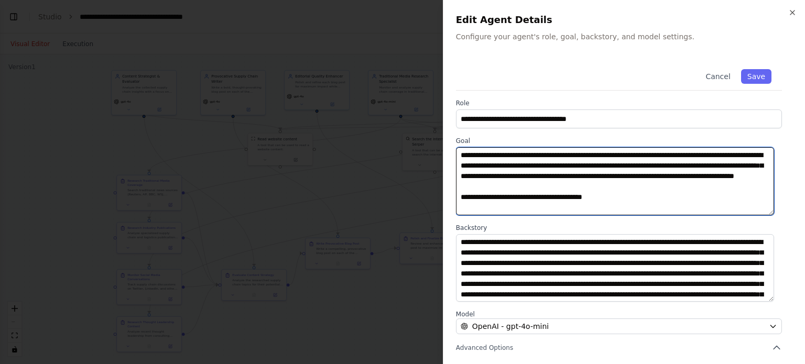
click at [517, 184] on textarea at bounding box center [615, 181] width 318 height 68
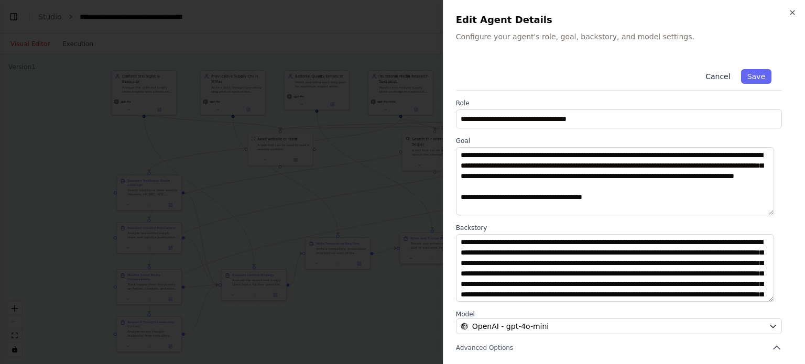
click at [717, 75] on button "Cancel" at bounding box center [717, 76] width 37 height 15
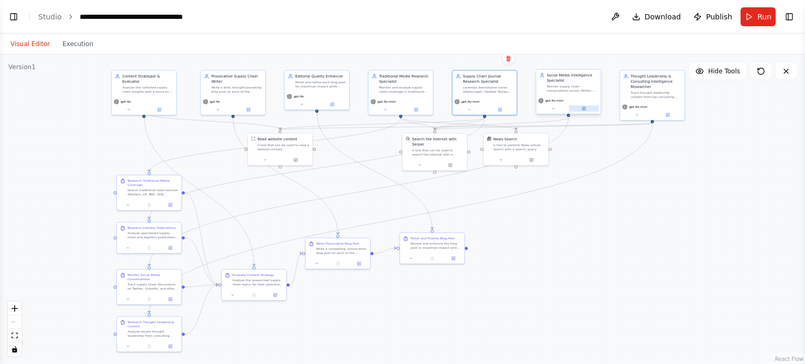
click at [587, 108] on button at bounding box center [584, 108] width 30 height 6
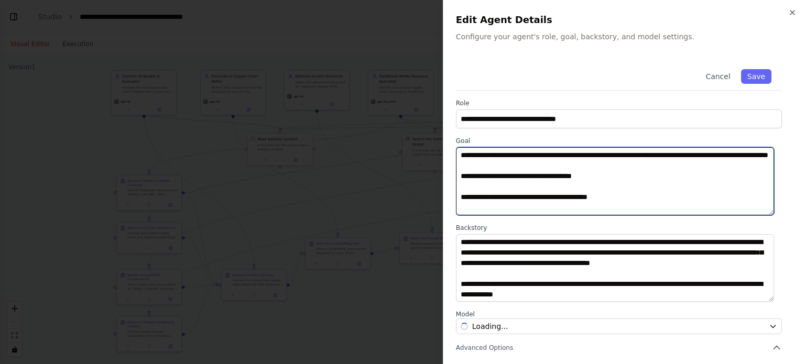
click at [521, 168] on textarea "**********" at bounding box center [615, 181] width 318 height 68
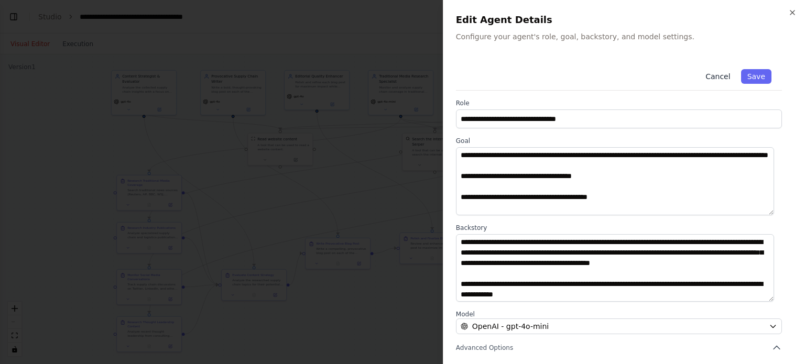
click at [710, 74] on button "Cancel" at bounding box center [717, 76] width 37 height 15
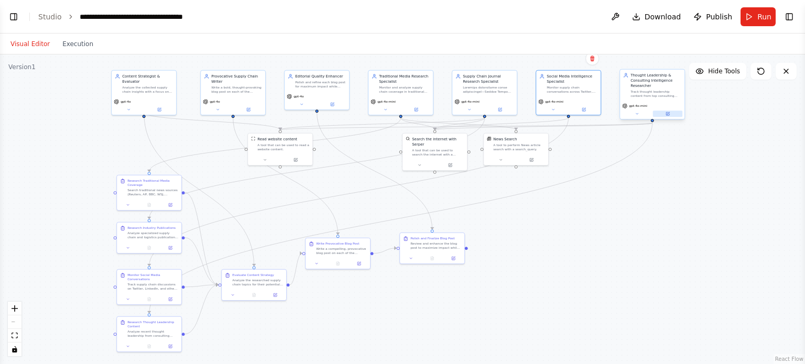
click at [669, 115] on icon at bounding box center [667, 114] width 4 height 4
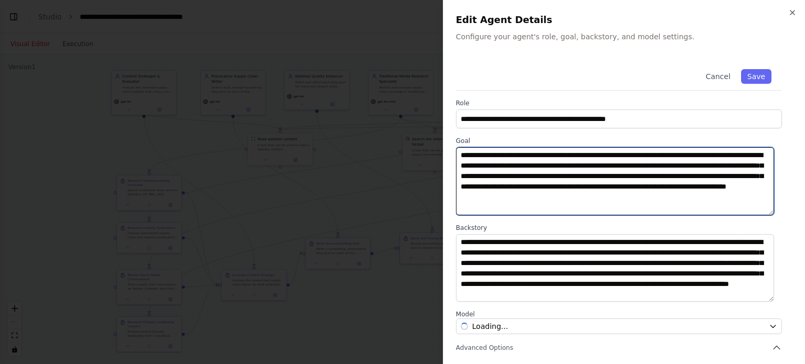
click at [559, 174] on textarea "**********" at bounding box center [615, 181] width 318 height 68
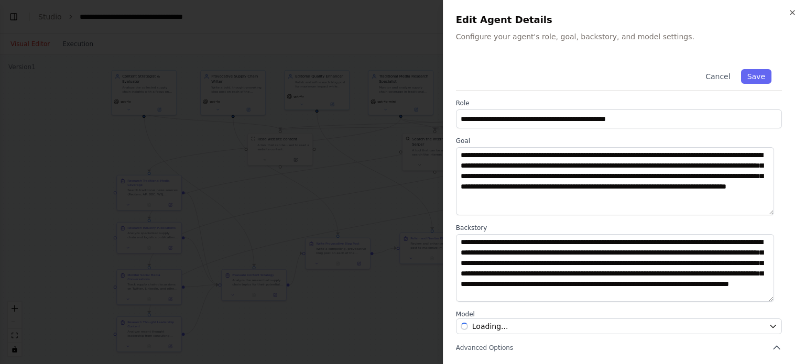
click at [708, 78] on button "Cancel" at bounding box center [717, 76] width 37 height 15
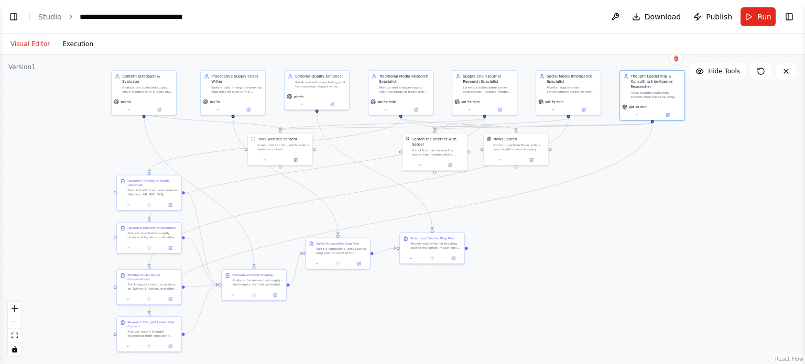
click at [70, 42] on button "Execution" at bounding box center [77, 44] width 43 height 13
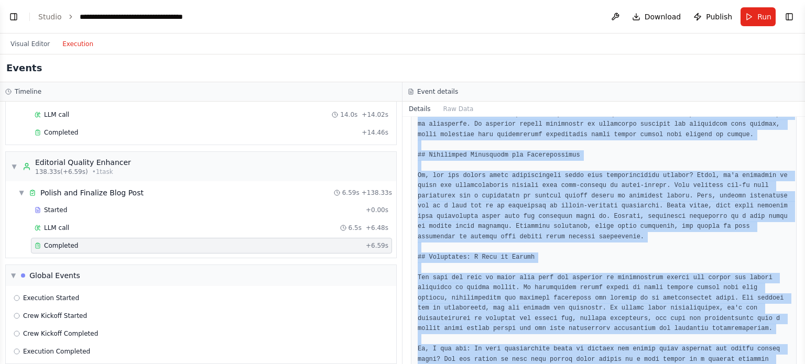
scroll to position [936, 0]
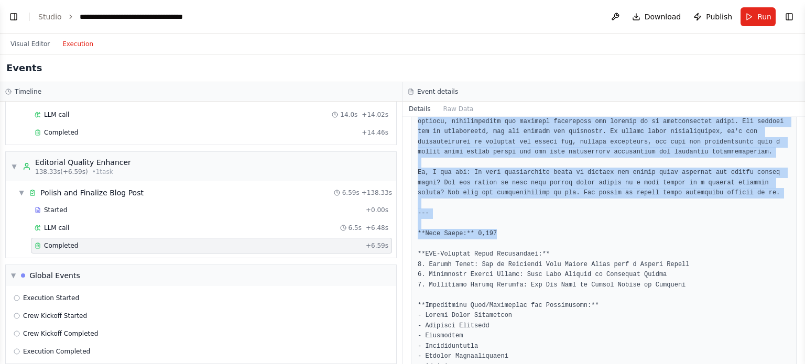
drag, startPoint x: 423, startPoint y: 199, endPoint x: 594, endPoint y: 195, distance: 170.3
copy pre "Is Your Supply Chain a Cost Center or a Hidden Profit Driver? Rethinking Conven…"
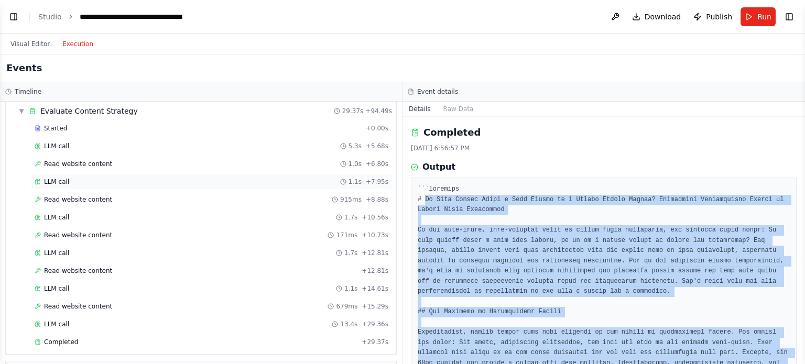
scroll to position [729, 0]
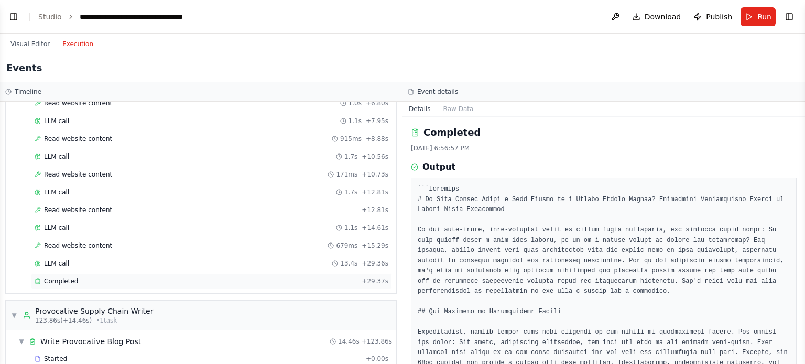
click at [57, 277] on span "Completed" at bounding box center [61, 281] width 34 height 8
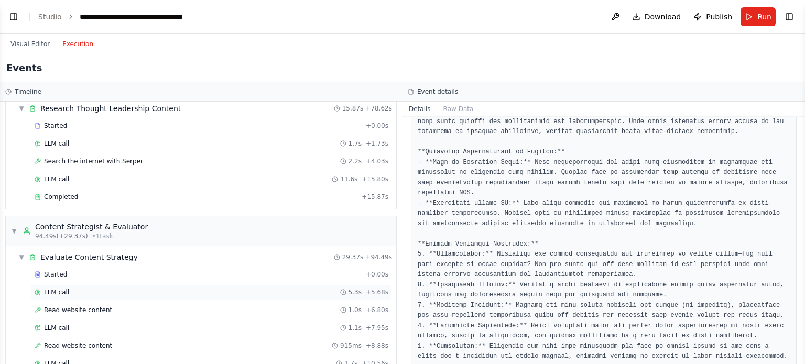
scroll to position [519, 0]
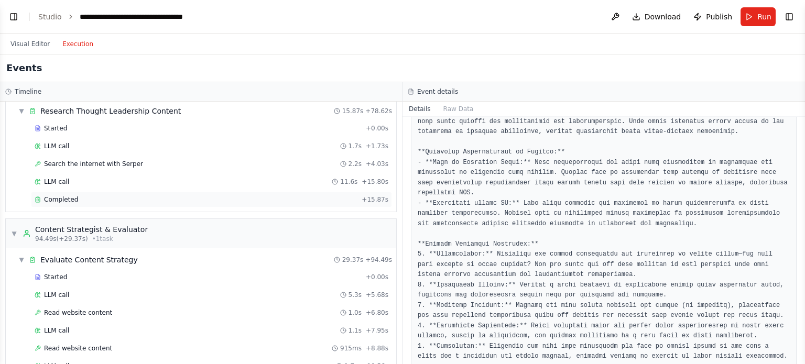
click at [68, 195] on span "Completed" at bounding box center [61, 199] width 34 height 8
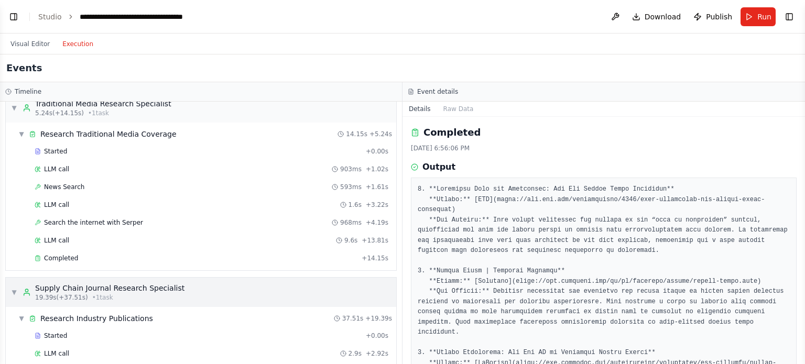
scroll to position [0, 0]
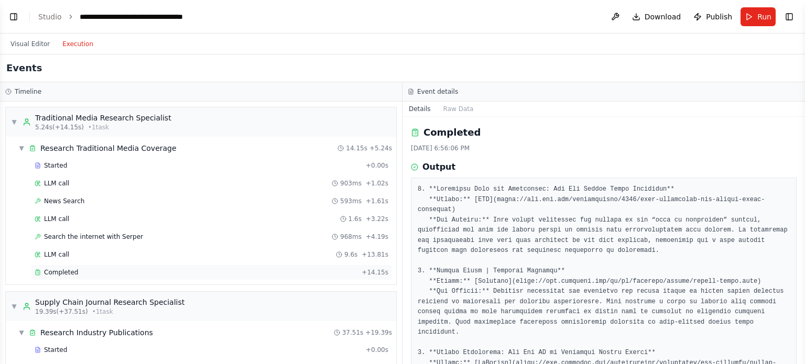
click at [66, 275] on div "Completed + 14.15s" at bounding box center [211, 273] width 361 height 16
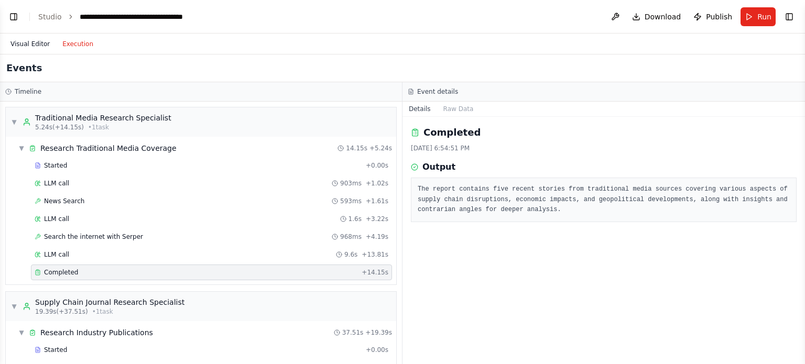
click at [34, 44] on button "Visual Editor" at bounding box center [30, 44] width 52 height 13
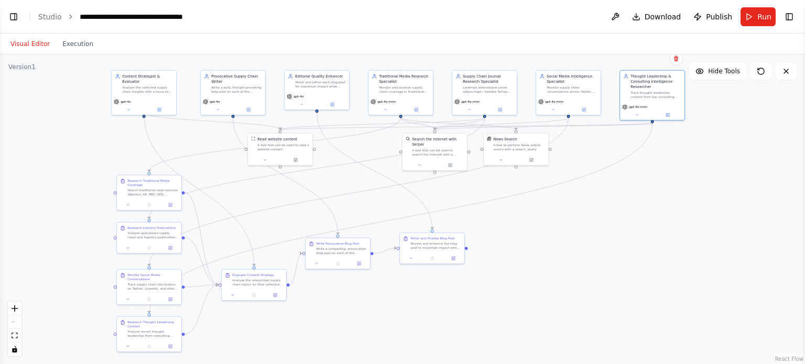
click at [24, 48] on button "Visual Editor" at bounding box center [30, 44] width 52 height 13
click at [13, 16] on button "Toggle Left Sidebar" at bounding box center [13, 16] width 15 height 15
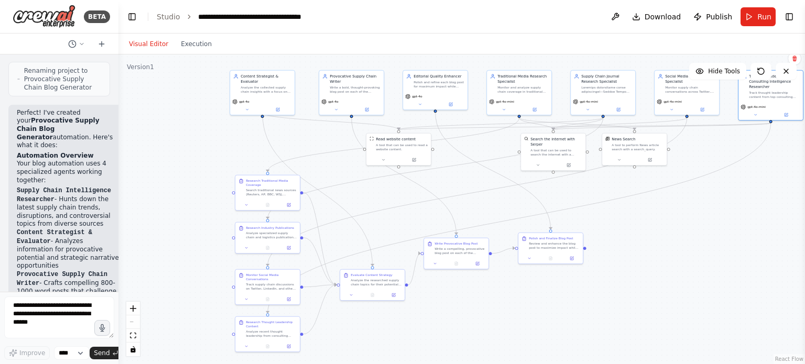
scroll to position [937, 0]
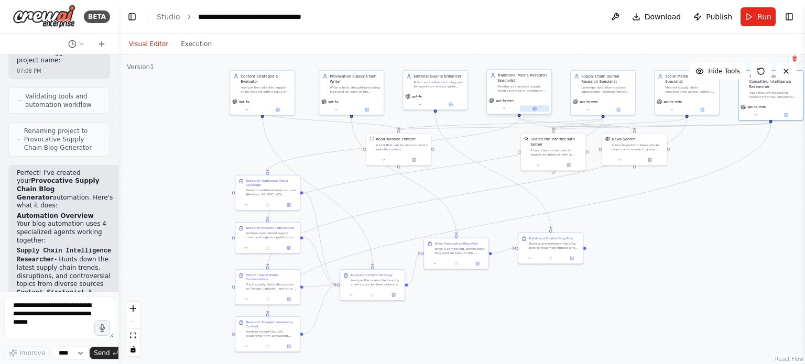
click at [533, 109] on icon at bounding box center [534, 108] width 3 height 3
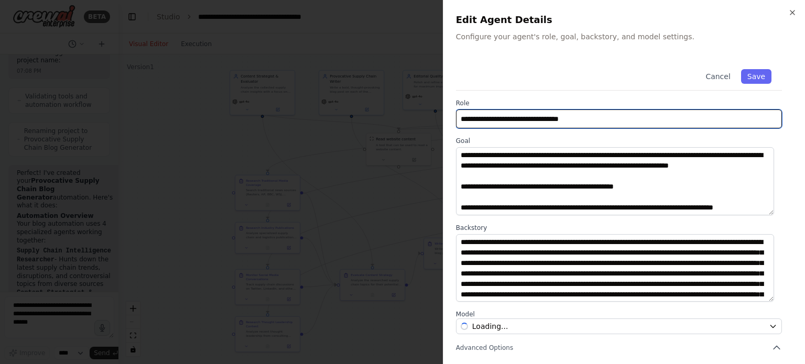
click at [496, 119] on input "**********" at bounding box center [619, 119] width 326 height 19
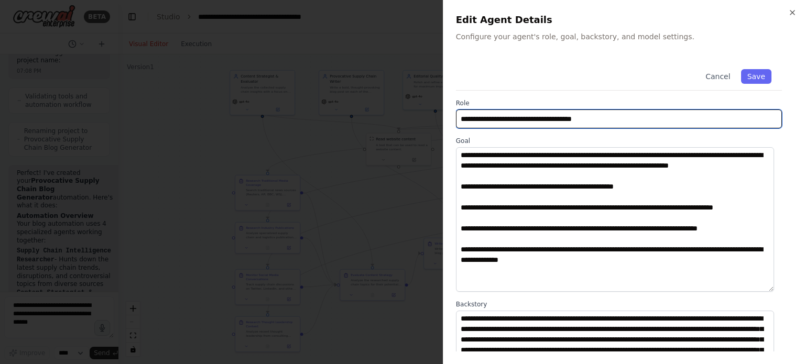
drag, startPoint x: 769, startPoint y: 212, endPoint x: 766, endPoint y: 289, distance: 77.1
click at [766, 289] on textarea "**********" at bounding box center [615, 219] width 318 height 145
type input "**********"
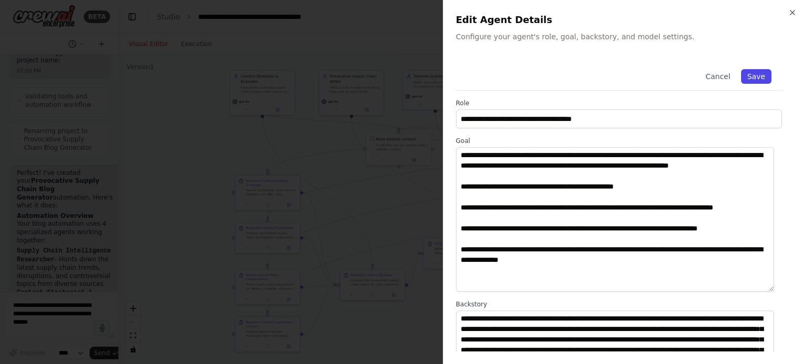
click at [756, 71] on button "Save" at bounding box center [756, 76] width 30 height 15
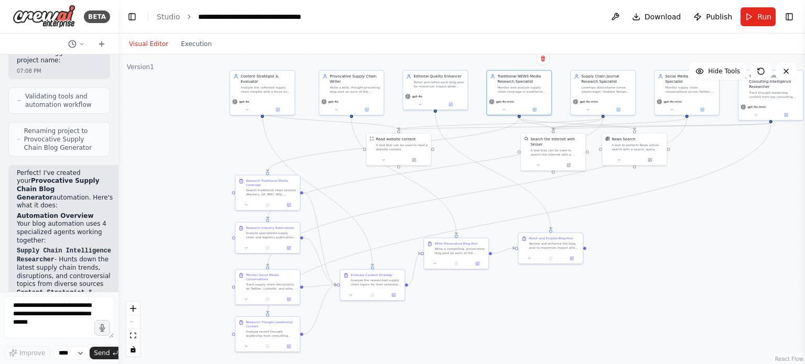
click at [703, 263] on div ".deletable-edge-delete-btn { width: 20px; height: 20px; border: 0px solid #ffff…" at bounding box center [461, 209] width 686 height 310
click at [177, 45] on button "Execution" at bounding box center [195, 44] width 43 height 13
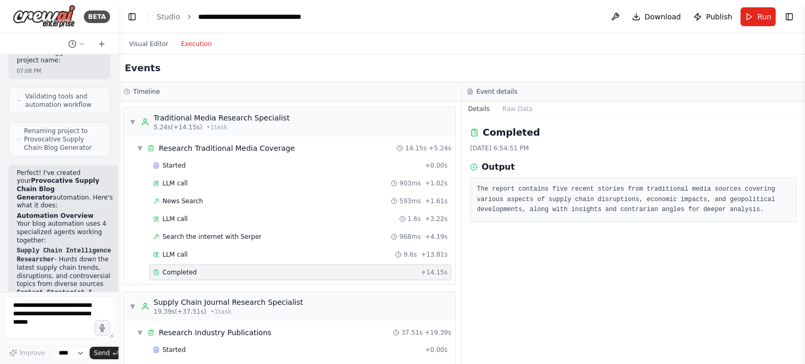
click at [629, 203] on pre "The report contains five recent stories from traditional media sources covering…" at bounding box center [633, 199] width 313 height 31
click at [519, 108] on button "Raw Data" at bounding box center [517, 109] width 43 height 15
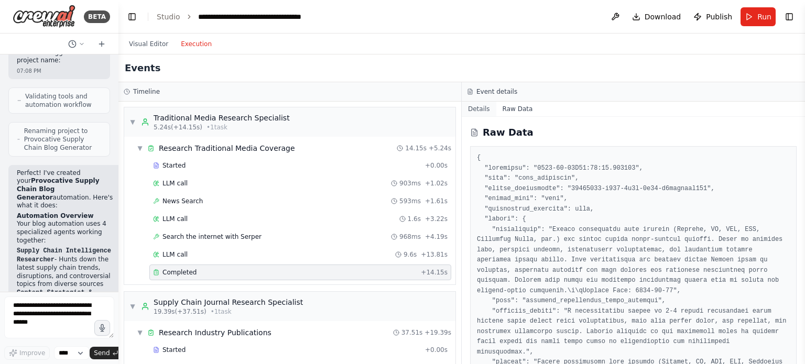
click at [486, 108] on button "Details" at bounding box center [479, 109] width 35 height 15
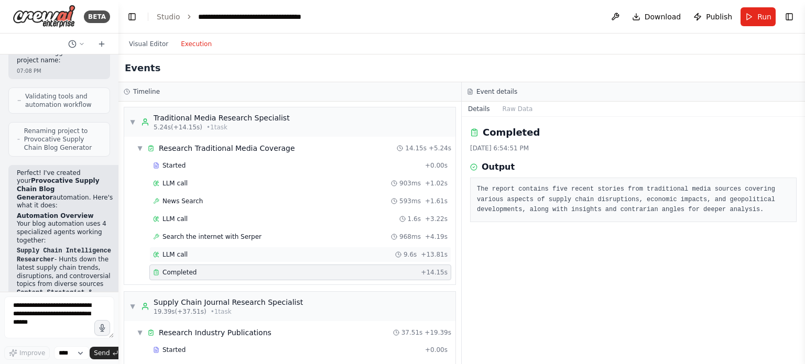
click at [165, 248] on div "LLM call 9.6s + 13.81s" at bounding box center [300, 255] width 302 height 16
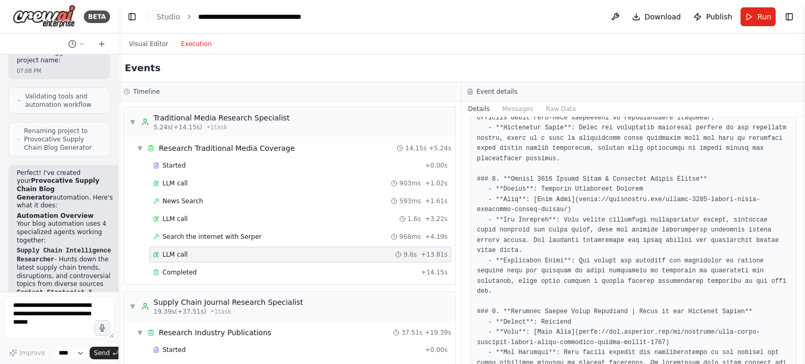
scroll to position [0, 0]
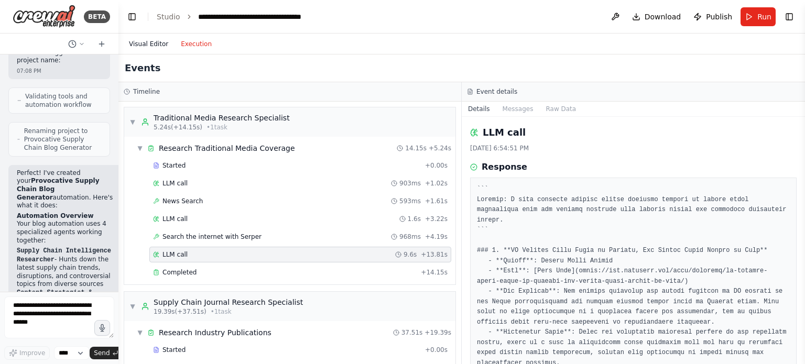
click at [144, 47] on button "Visual Editor" at bounding box center [149, 44] width 52 height 13
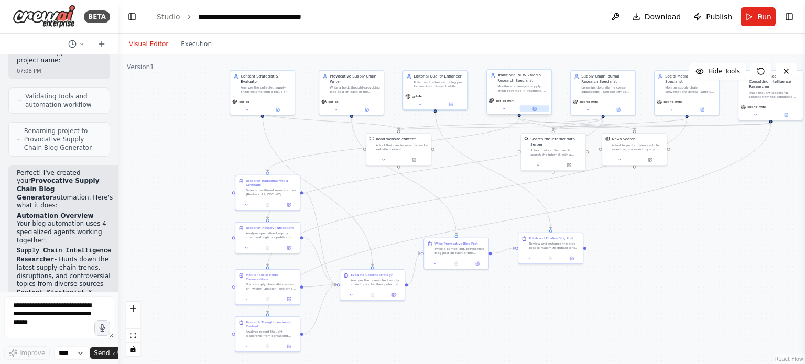
click at [537, 111] on button at bounding box center [535, 108] width 30 height 6
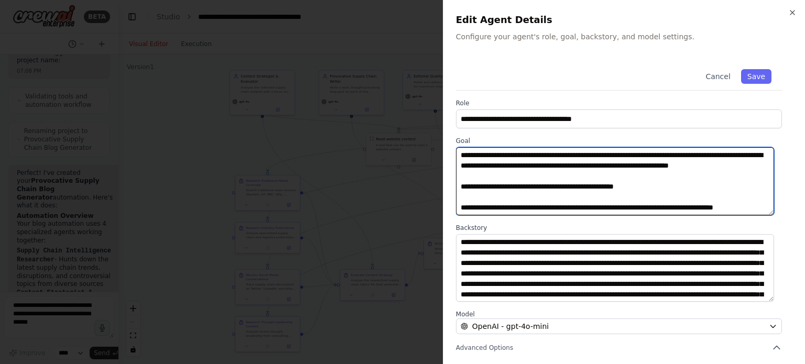
click at [541, 163] on textarea "**********" at bounding box center [615, 181] width 318 height 68
click at [528, 180] on textarea "**********" at bounding box center [615, 181] width 318 height 68
click at [487, 160] on textarea "**********" at bounding box center [615, 181] width 318 height 68
paste textarea "**********"
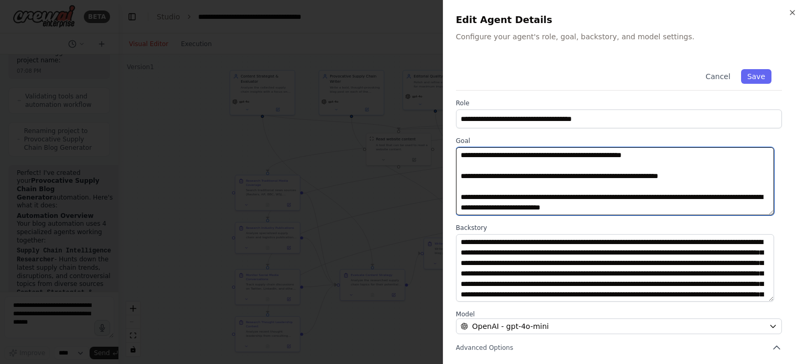
scroll to position [388, 0]
drag, startPoint x: 593, startPoint y: 210, endPoint x: 604, endPoint y: 211, distance: 11.1
click at [604, 211] on textarea at bounding box center [615, 181] width 318 height 68
type textarea "**********"
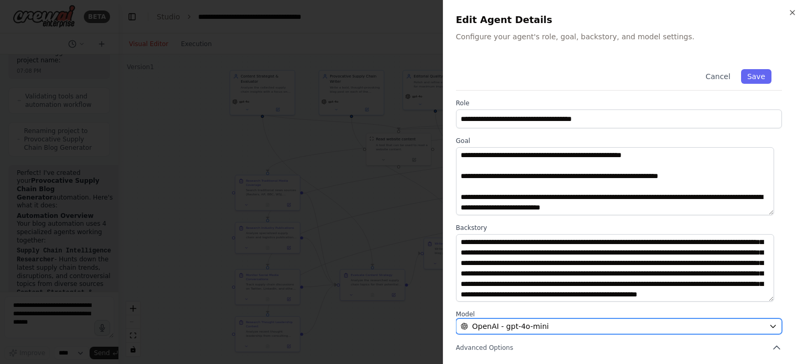
click at [759, 326] on button "OpenAI - gpt-4o-mini" at bounding box center [619, 327] width 326 height 16
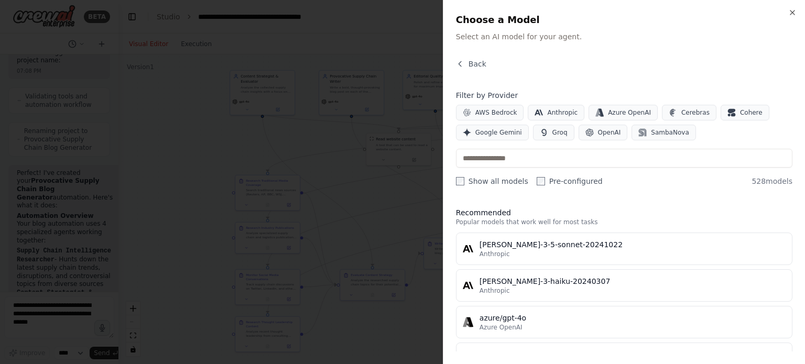
click at [594, 146] on div "Filter by Provider AWS Bedrock Anthropic Azure OpenAI Cerebras Cohere Google Ge…" at bounding box center [624, 138] width 336 height 96
click at [594, 136] on button "OpenAI" at bounding box center [603, 133] width 49 height 16
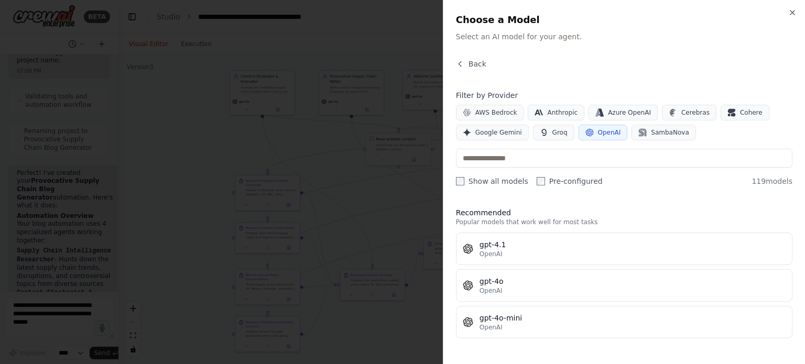
click at [479, 181] on label "Show all models" at bounding box center [492, 181] width 72 height 10
click at [543, 180] on label "Pre-configured" at bounding box center [570, 181] width 66 height 10
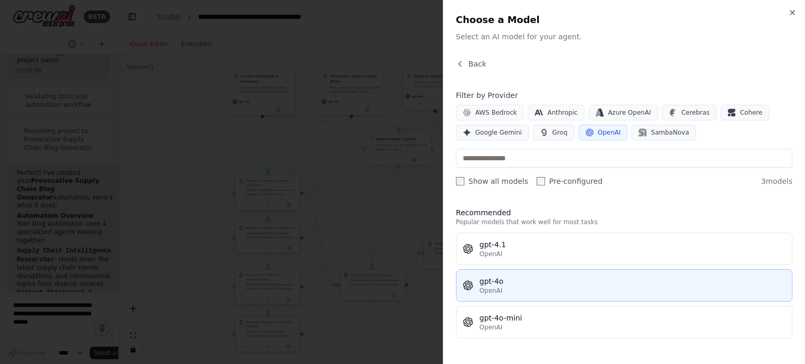
click at [503, 282] on div "gpt-4o" at bounding box center [632, 281] width 306 height 10
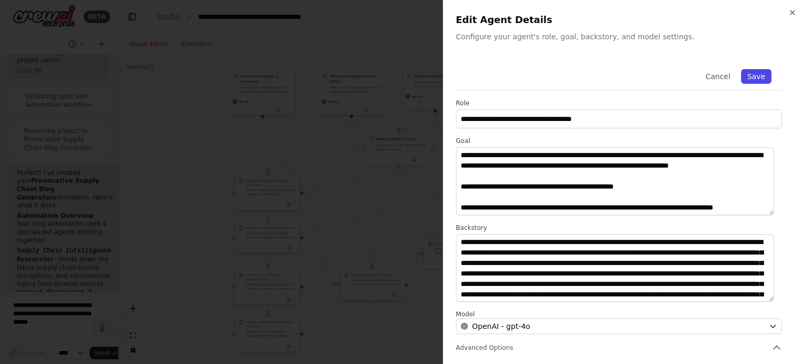
click at [752, 71] on button "Save" at bounding box center [756, 76] width 30 height 15
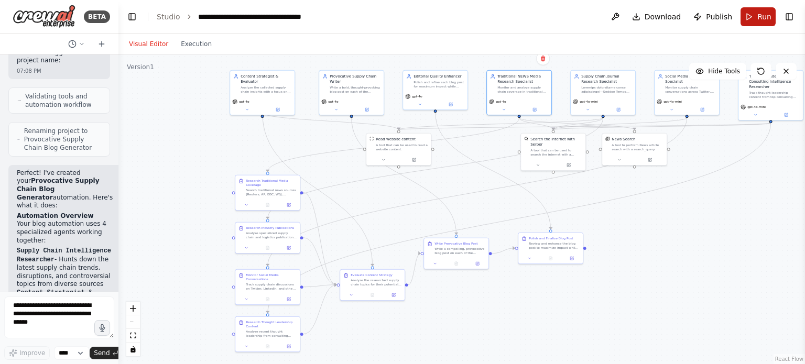
click at [752, 19] on button "Run" at bounding box center [757, 16] width 35 height 19
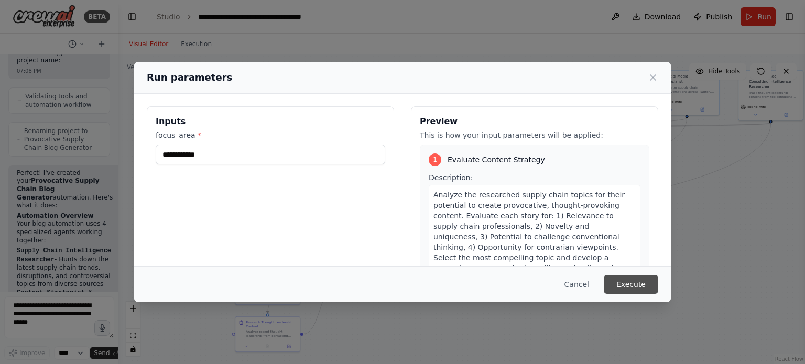
click at [628, 278] on button "Execute" at bounding box center [631, 284] width 54 height 19
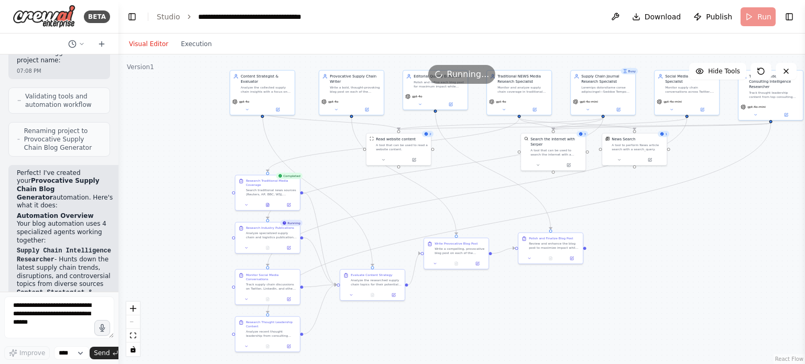
scroll to position [3557, 0]
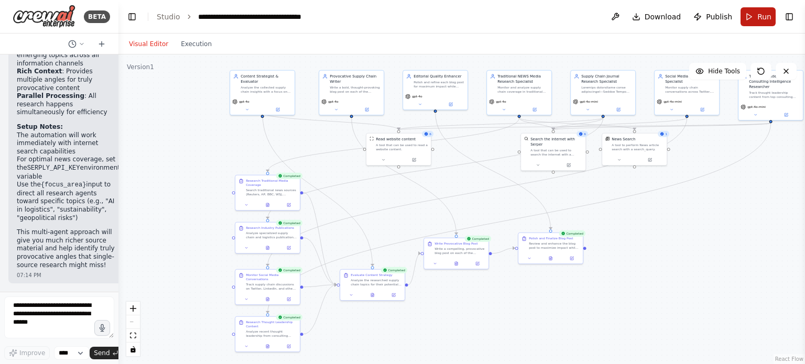
click at [752, 22] on button "Run" at bounding box center [757, 16] width 35 height 19
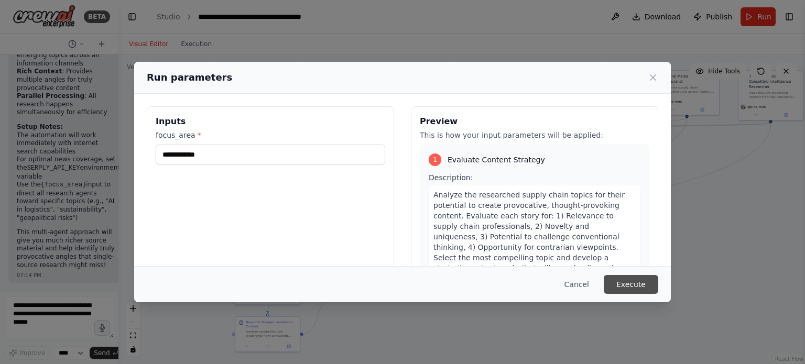
click at [635, 282] on button "Execute" at bounding box center [631, 284] width 54 height 19
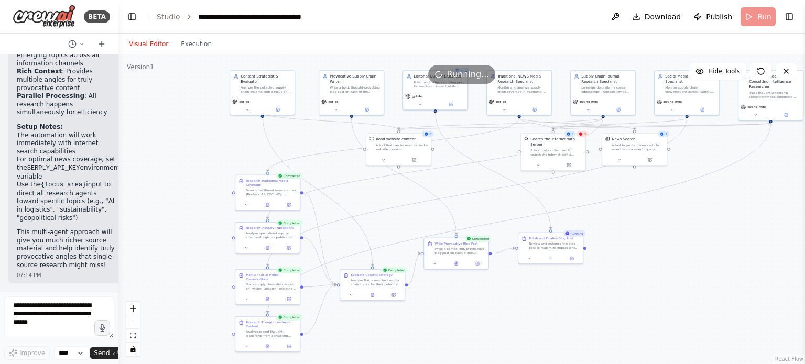
click at [187, 50] on div "Visual Editor Execution" at bounding box center [170, 44] width 95 height 21
click at [187, 47] on button "Execution" at bounding box center [195, 44] width 43 height 13
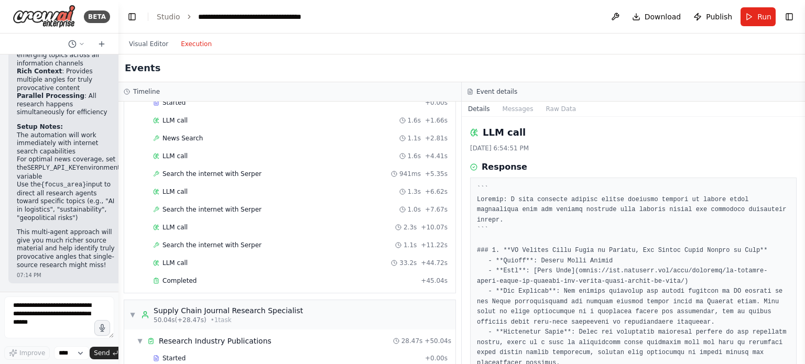
scroll to position [157, 0]
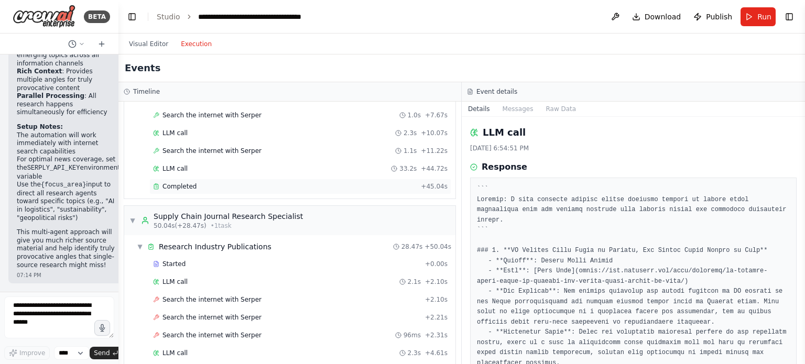
click at [221, 184] on div "Completed" at bounding box center [285, 186] width 264 height 8
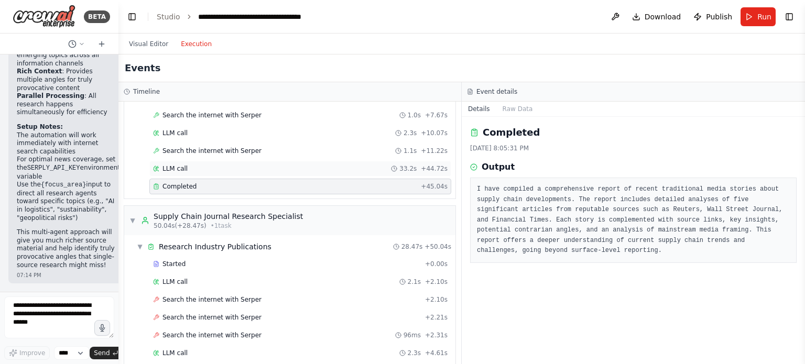
click at [225, 165] on div "LLM call 33.2s + 44.72s" at bounding box center [300, 169] width 294 height 8
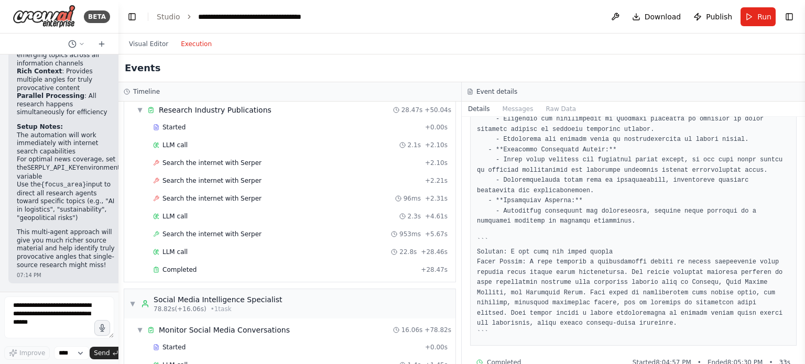
scroll to position [84, 0]
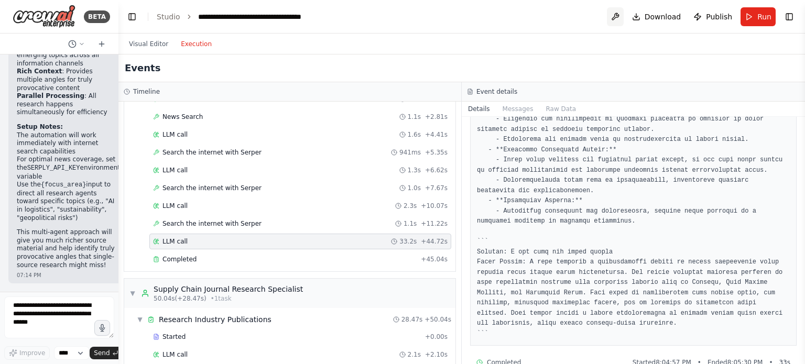
click at [616, 16] on button at bounding box center [615, 16] width 17 height 19
click at [83, 43] on icon at bounding box center [81, 44] width 3 height 2
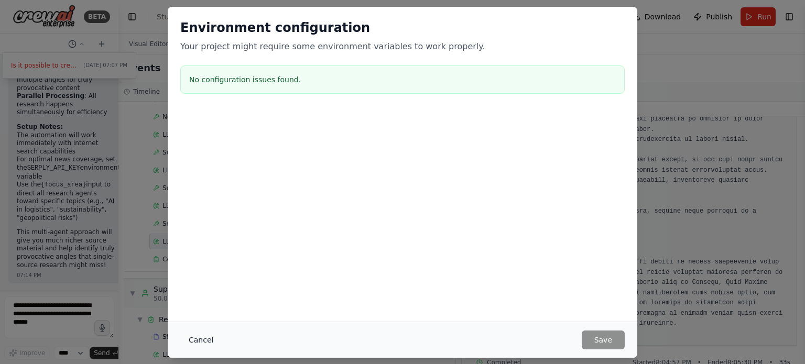
click at [199, 338] on button "Cancel" at bounding box center [200, 340] width 41 height 19
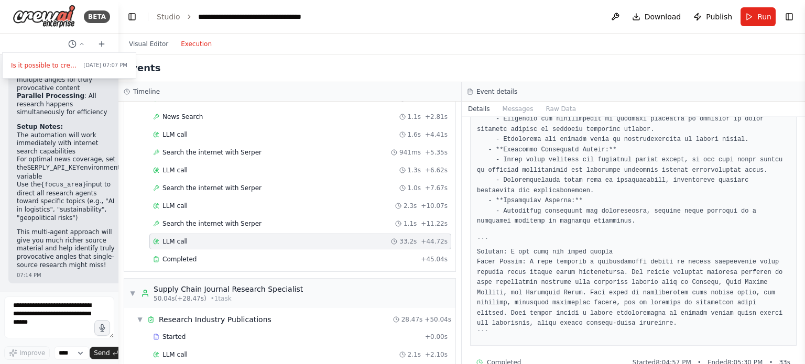
click at [342, 52] on div "Visual Editor Execution" at bounding box center [461, 44] width 686 height 21
click at [153, 43] on button "Visual Editor" at bounding box center [149, 44] width 52 height 13
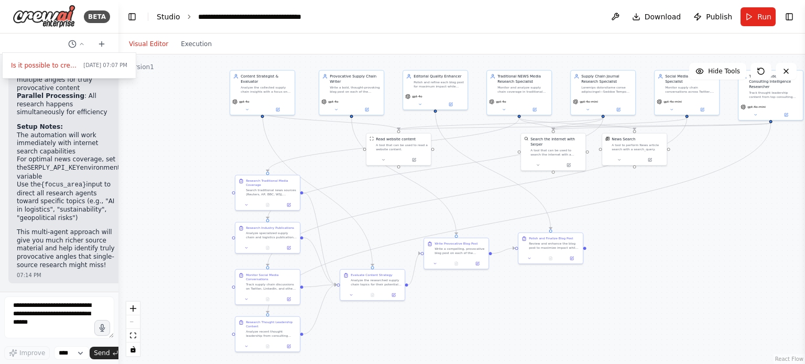
click at [169, 18] on link "Studio" at bounding box center [169, 17] width 24 height 8
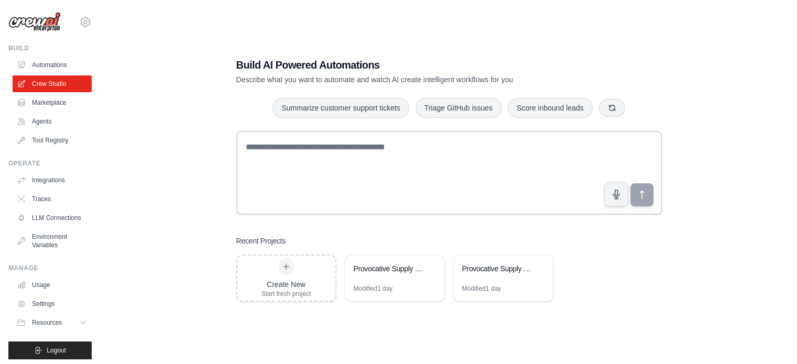
scroll to position [21, 0]
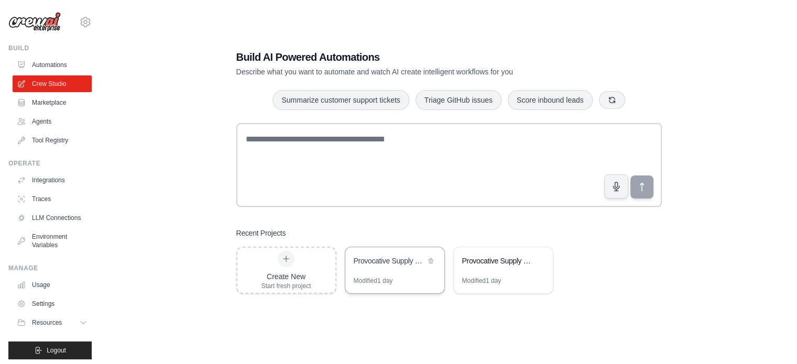
click at [368, 261] on div "Provocative Supply Chain Blog Generator" at bounding box center [390, 261] width 72 height 10
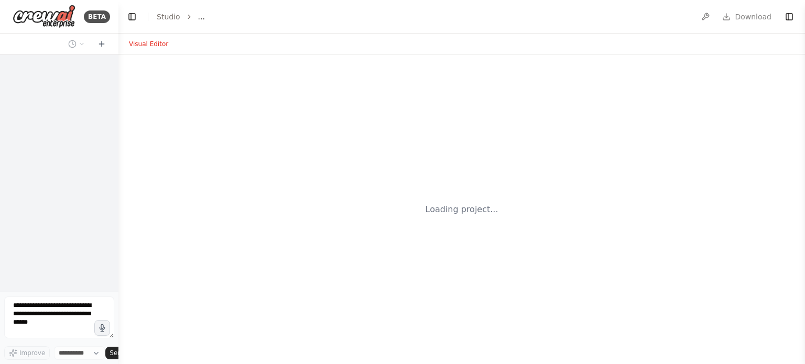
select select "****"
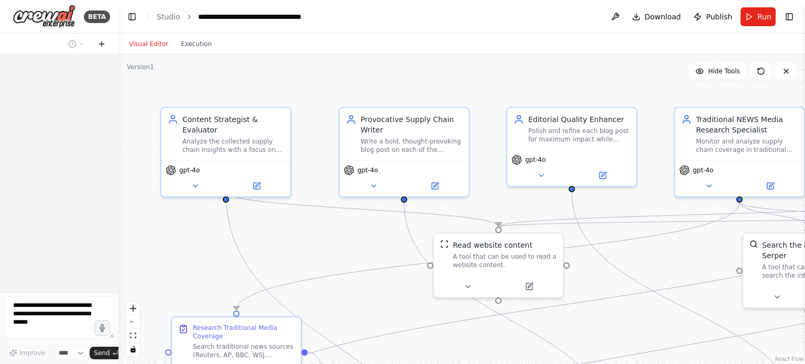
click at [100, 43] on icon at bounding box center [101, 44] width 8 height 8
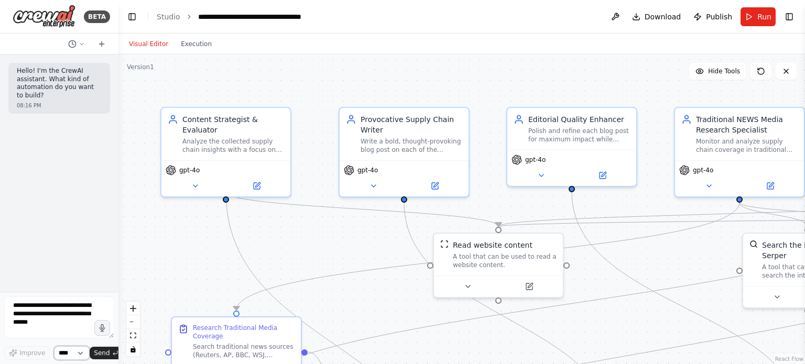
click at [79, 352] on select "****" at bounding box center [72, 353] width 36 height 14
click at [144, 252] on div ".deletable-edge-delete-btn { width: 20px; height: 20px; border: 0px solid #ffff…" at bounding box center [461, 209] width 686 height 310
click at [164, 17] on link "Studio" at bounding box center [169, 17] width 24 height 8
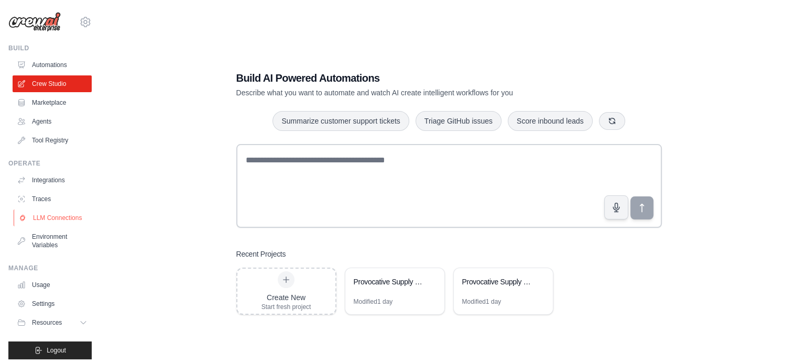
click at [43, 222] on link "LLM Connections" at bounding box center [53, 218] width 79 height 17
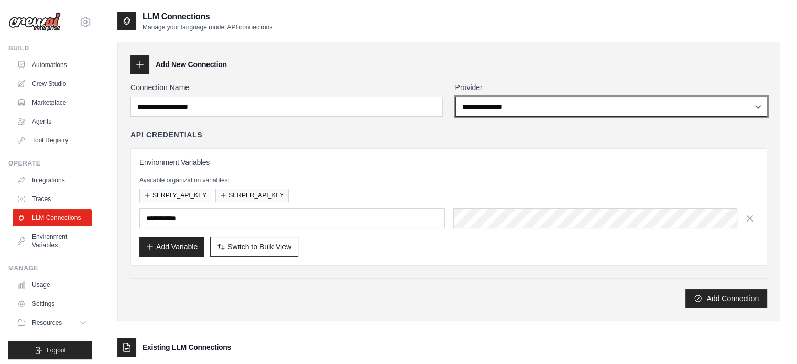
click at [755, 107] on select "**********" at bounding box center [611, 107] width 312 height 20
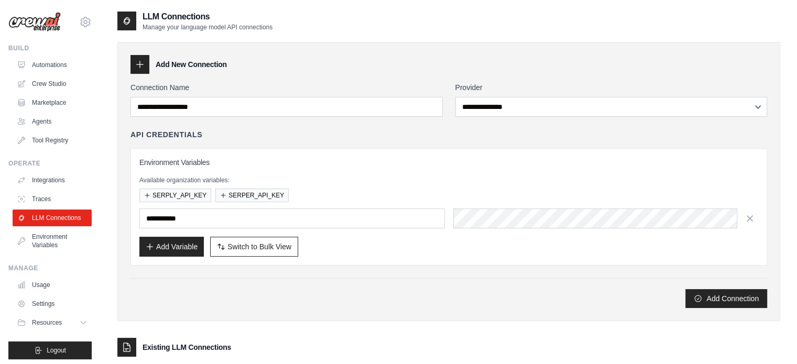
click at [411, 133] on div "API Credentials" at bounding box center [448, 134] width 637 height 10
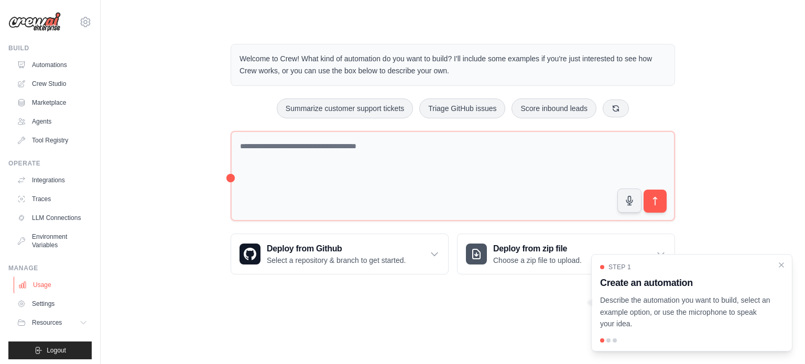
scroll to position [12, 0]
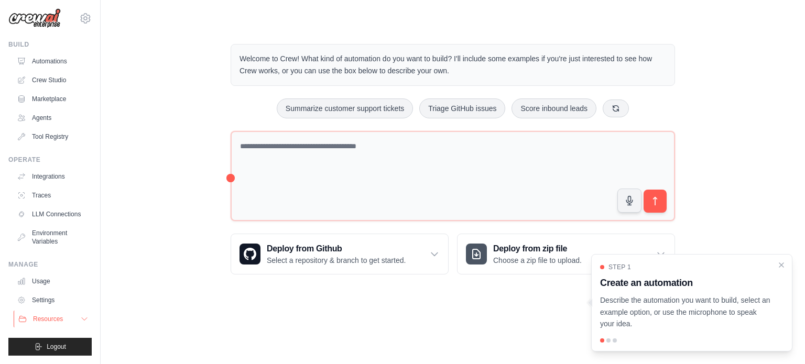
click at [80, 317] on icon at bounding box center [84, 319] width 8 height 8
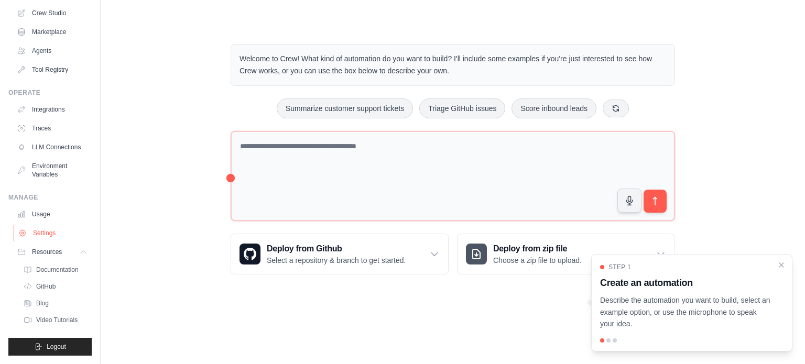
scroll to position [79, 0]
click at [48, 319] on span "Video Tutorials" at bounding box center [57, 320] width 41 height 8
click at [37, 303] on span "Blog" at bounding box center [43, 303] width 13 height 8
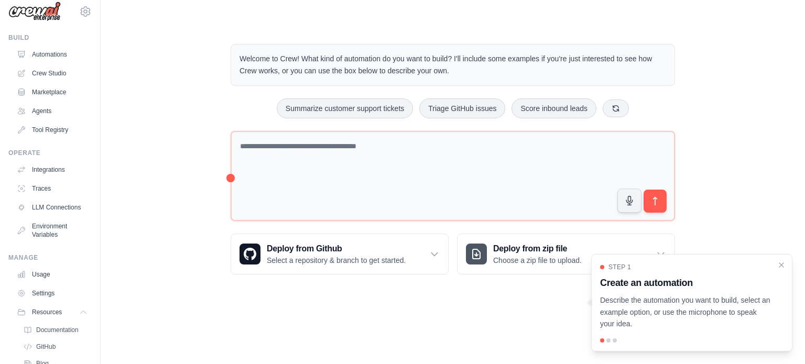
scroll to position [0, 0]
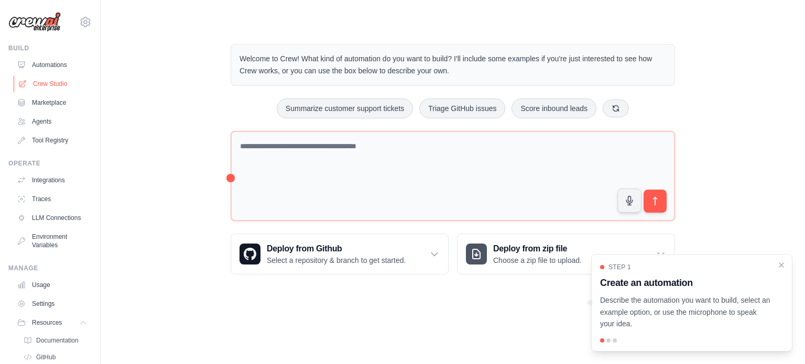
click at [57, 81] on link "Crew Studio" at bounding box center [53, 83] width 79 height 17
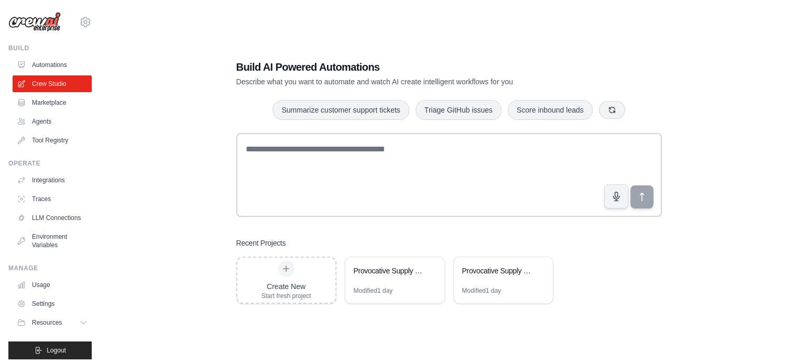
scroll to position [21, 0]
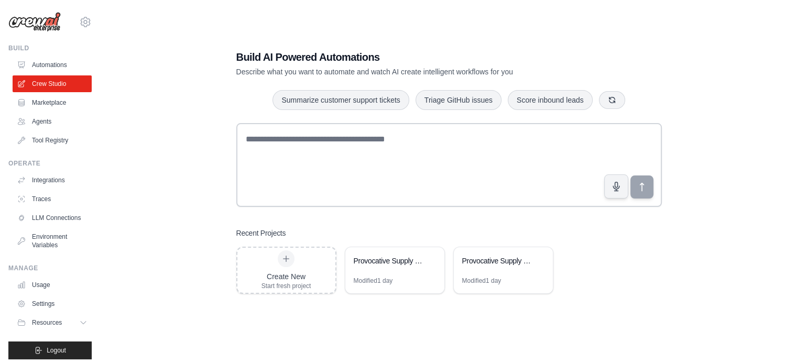
click at [178, 273] on div "Build AI Powered Automations Describe what you want to automate and watch AI cr…" at bounding box center [448, 172] width 663 height 364
